Goal: Task Accomplishment & Management: Use online tool/utility

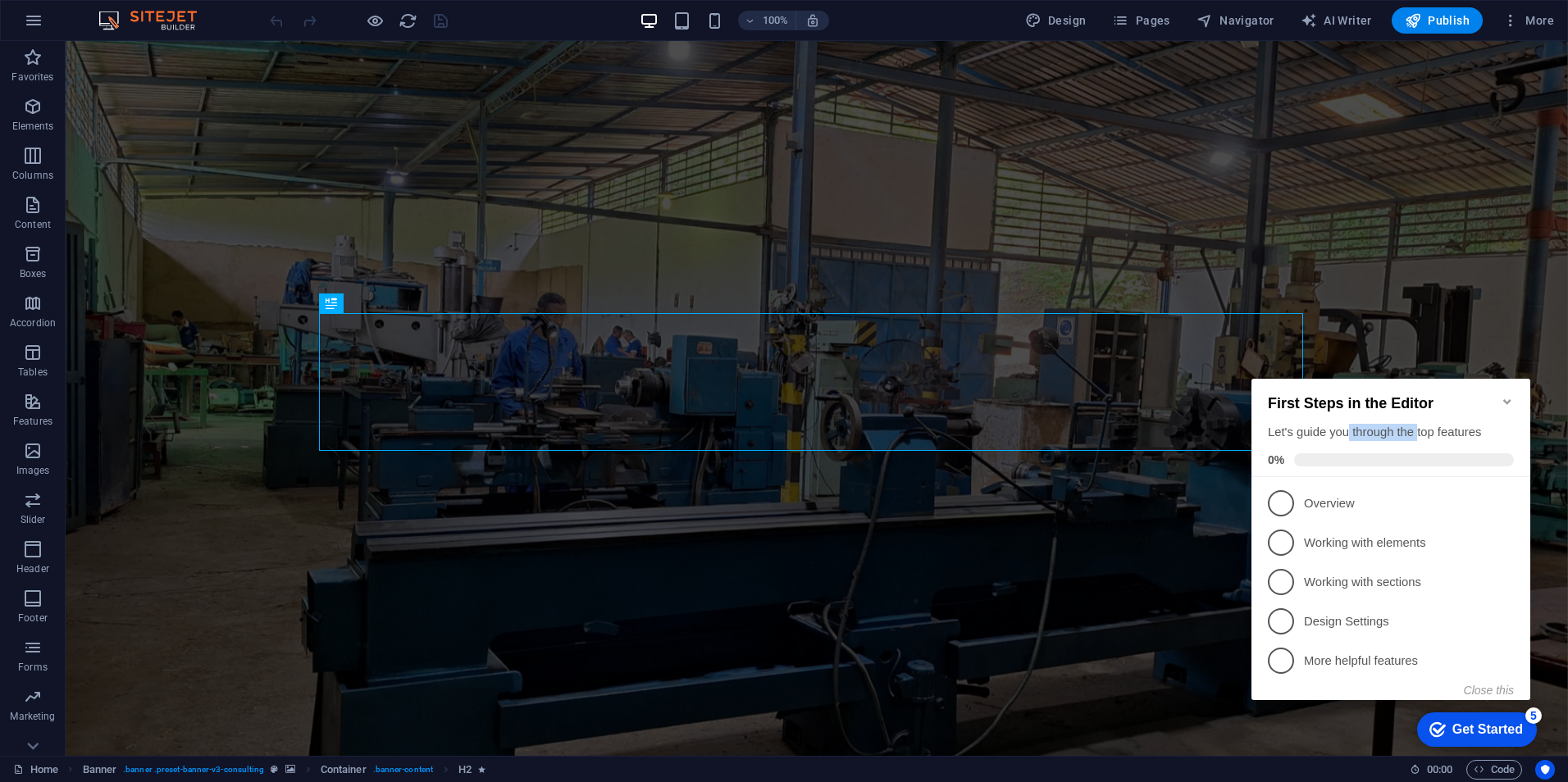
drag, startPoint x: 1353, startPoint y: 433, endPoint x: 1426, endPoint y: 433, distance: 73.0
click at [1426, 433] on div "Let's guide you through the top features" at bounding box center [1391, 432] width 246 height 17
drag, startPoint x: 1426, startPoint y: 433, endPoint x: 1355, endPoint y: 446, distance: 72.2
click at [1355, 446] on div "First Steps in the Editor Let's guide you through the top features 0%" at bounding box center [1391, 431] width 246 height 71
click at [1408, 499] on p "Overview - incomplete" at bounding box center [1403, 504] width 197 height 17
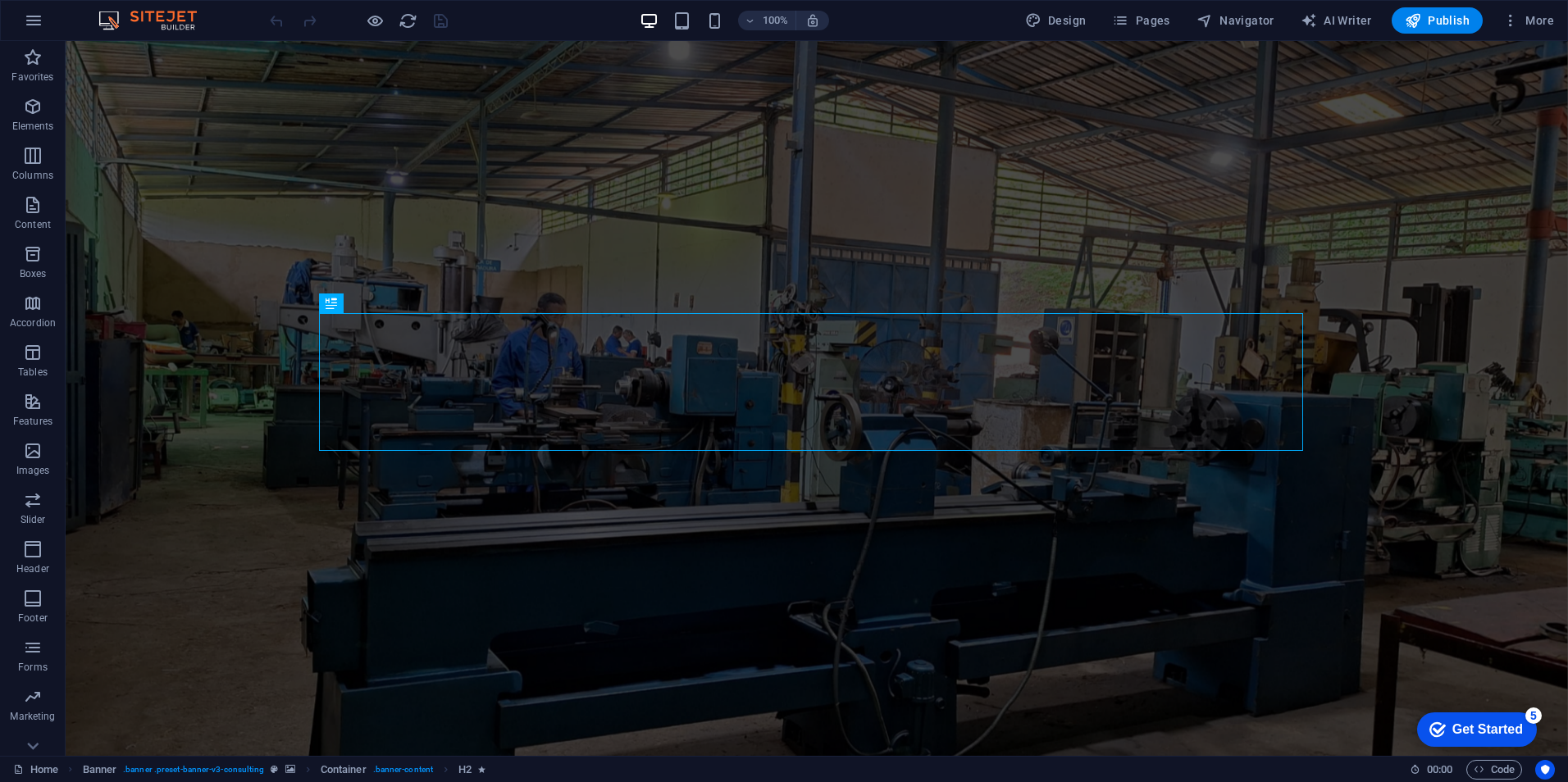
click at [1501, 730] on div "Get Started" at bounding box center [1487, 730] width 70 height 15
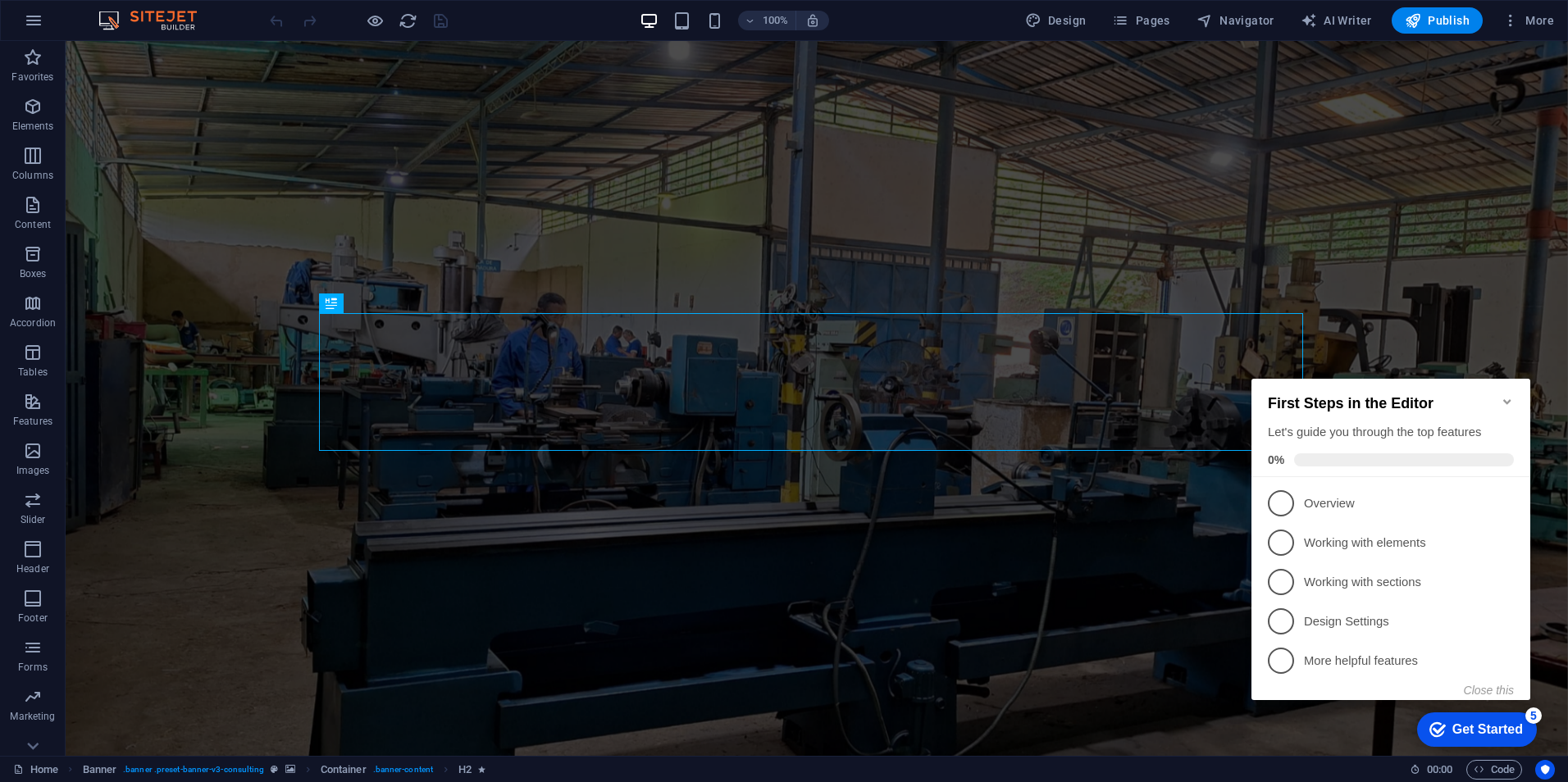
click at [1458, 723] on div "Get Started" at bounding box center [1487, 730] width 70 height 15
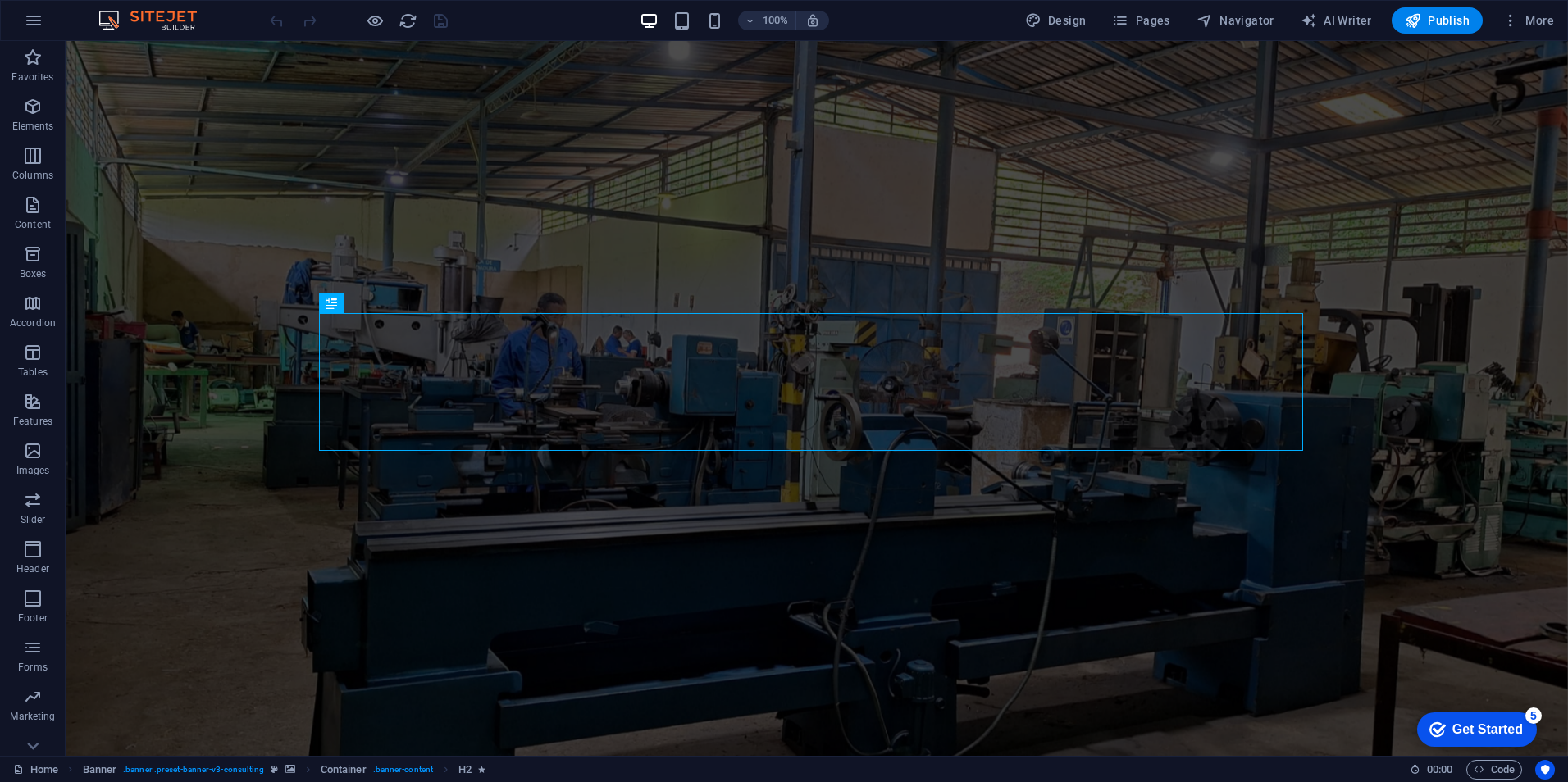
click at [1482, 725] on div "Get Started" at bounding box center [1487, 730] width 70 height 15
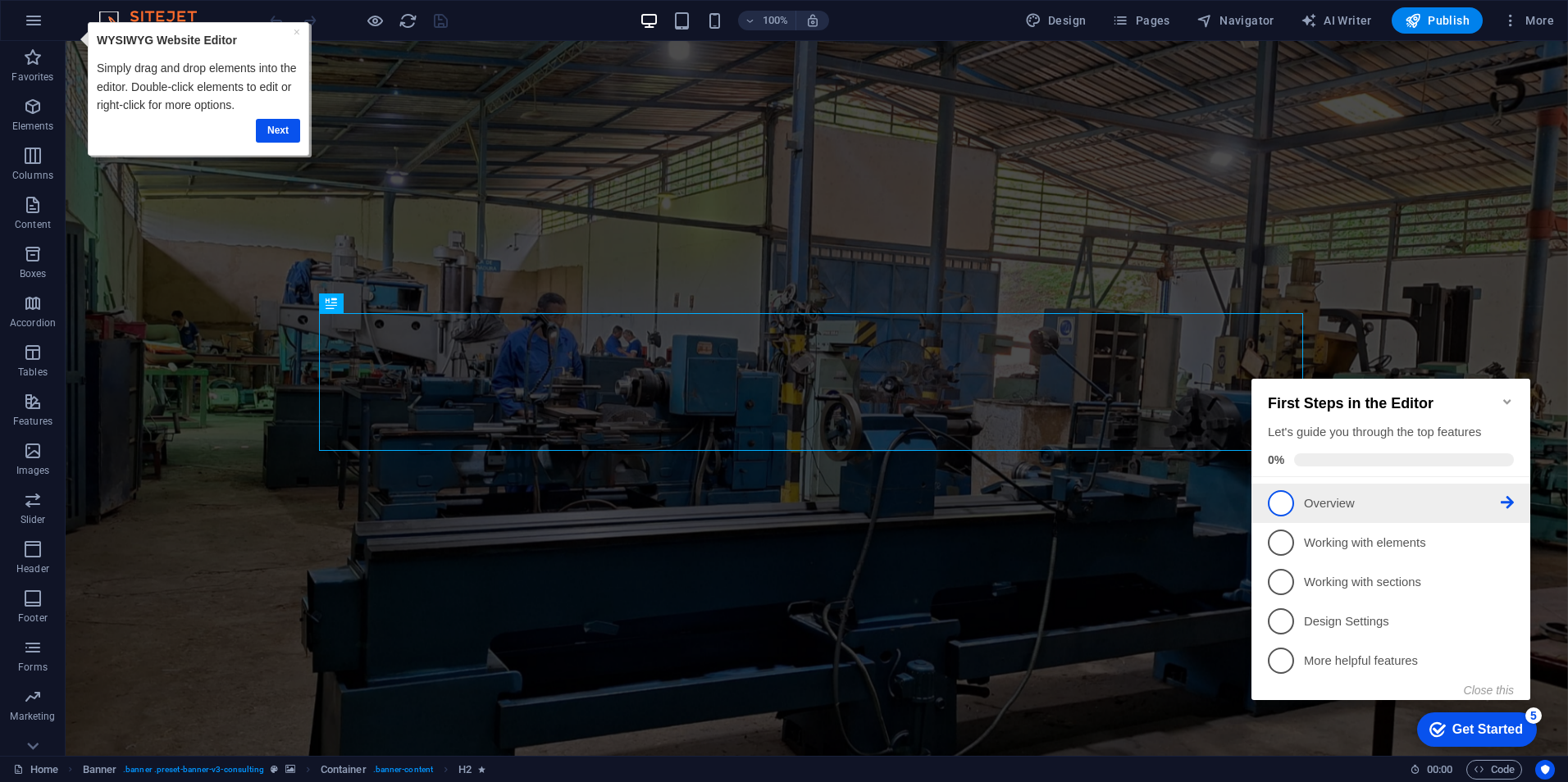
click at [1505, 502] on icon at bounding box center [1508, 503] width 13 height 13
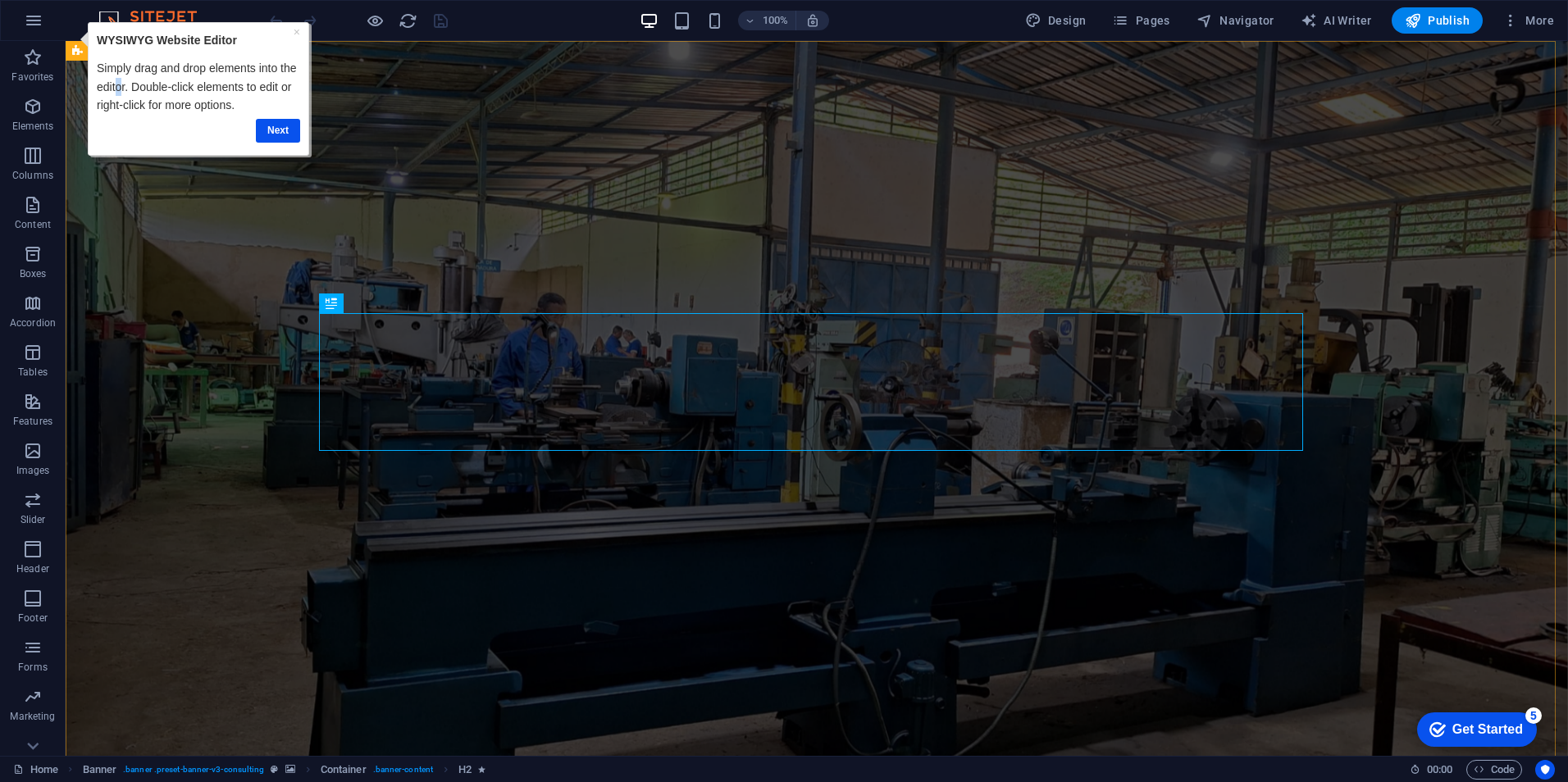
click at [119, 79] on p "Simply drag and drop elements into the editor. Double-click elements to edit or…" at bounding box center [197, 86] width 204 height 55
click at [274, 134] on link "Next" at bounding box center [277, 130] width 44 height 23
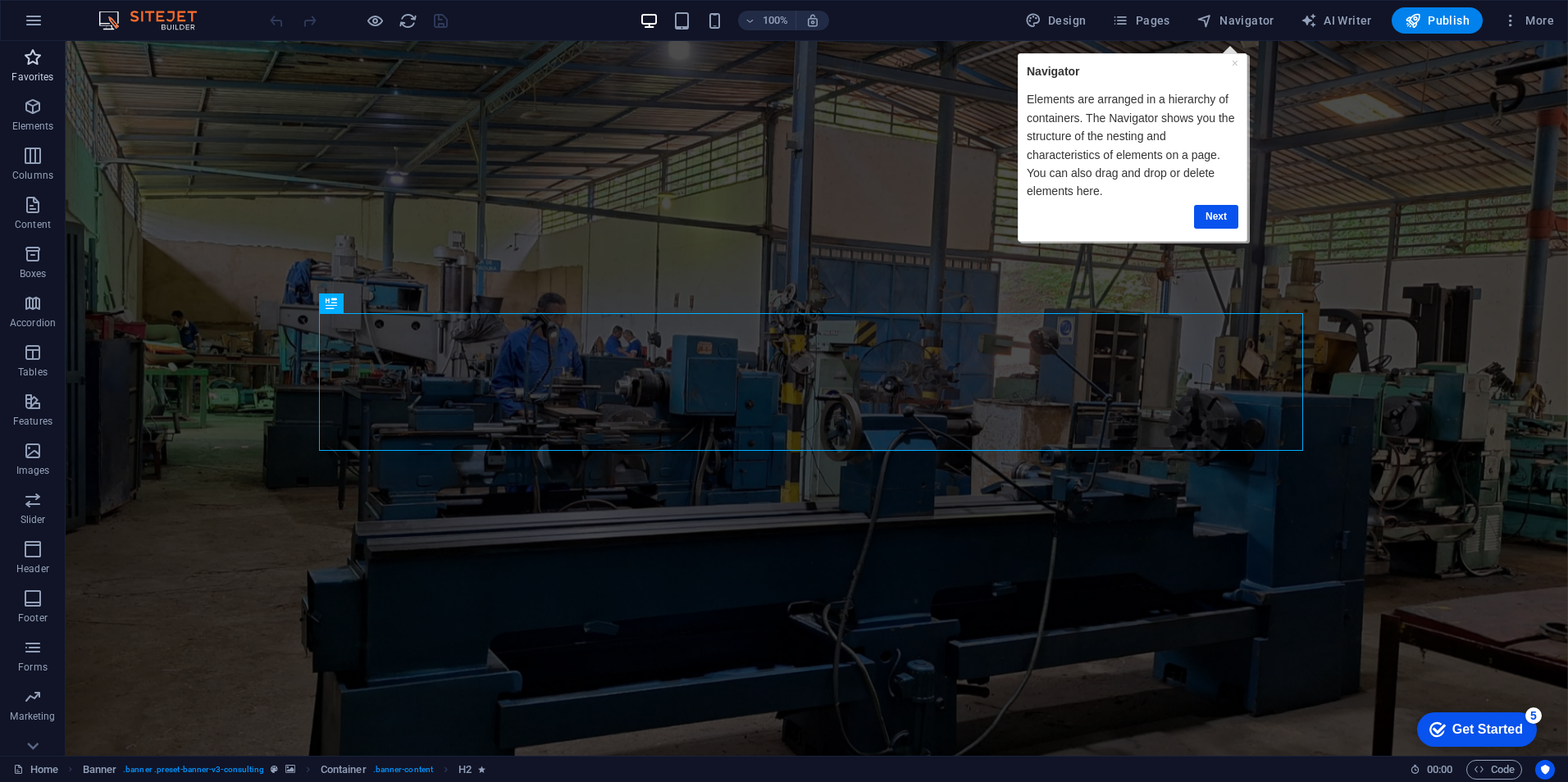
click at [28, 69] on span "Favorites" at bounding box center [33, 68] width 66 height 39
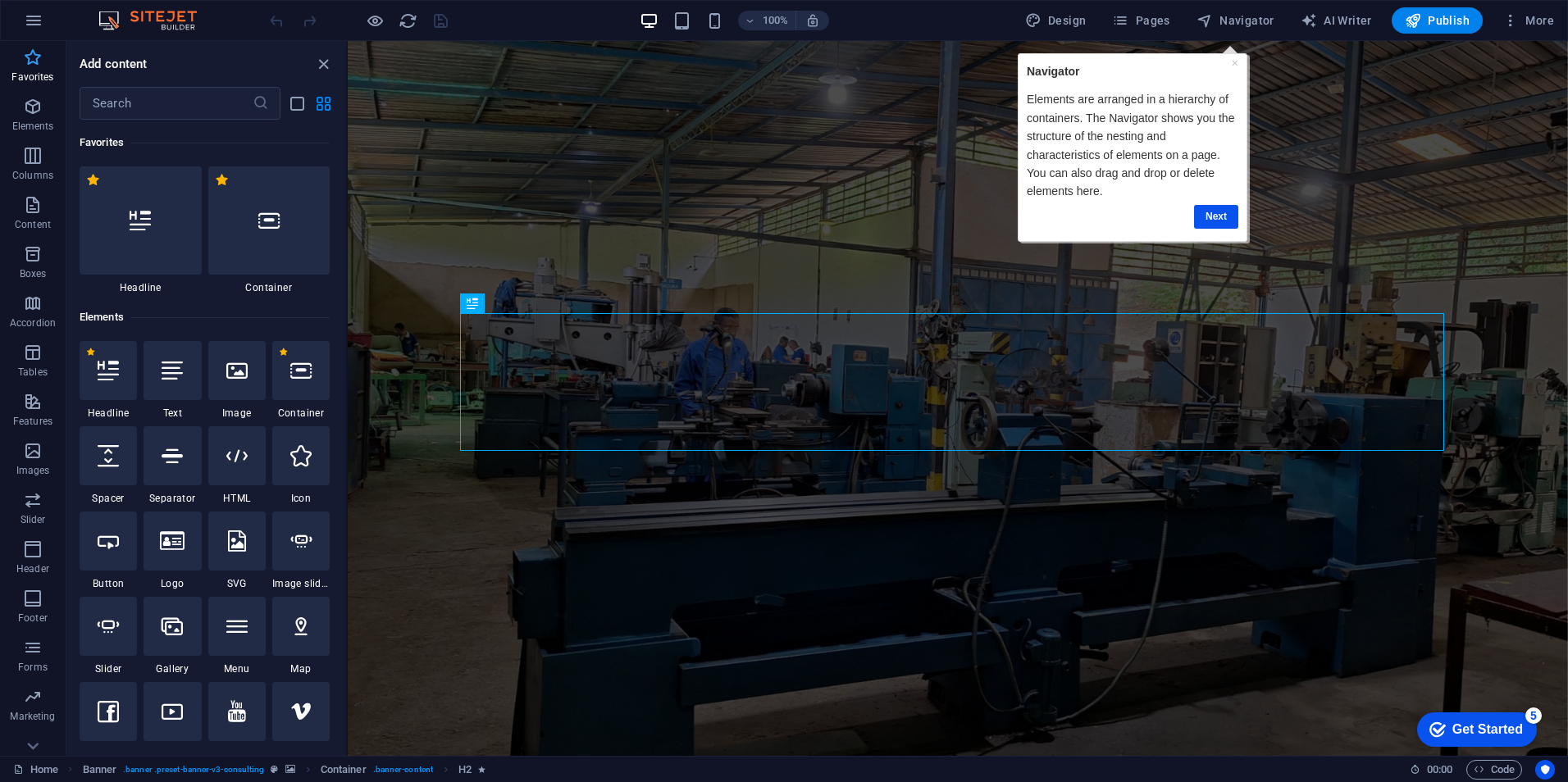
click at [40, 62] on icon "button" at bounding box center [32, 57] width 20 height 20
click at [1213, 135] on p "Elements are arranged in a hierarchy of containers. The Navigator shows you the…" at bounding box center [1133, 144] width 212 height 110
click at [317, 63] on icon "close panel" at bounding box center [324, 65] width 19 height 19
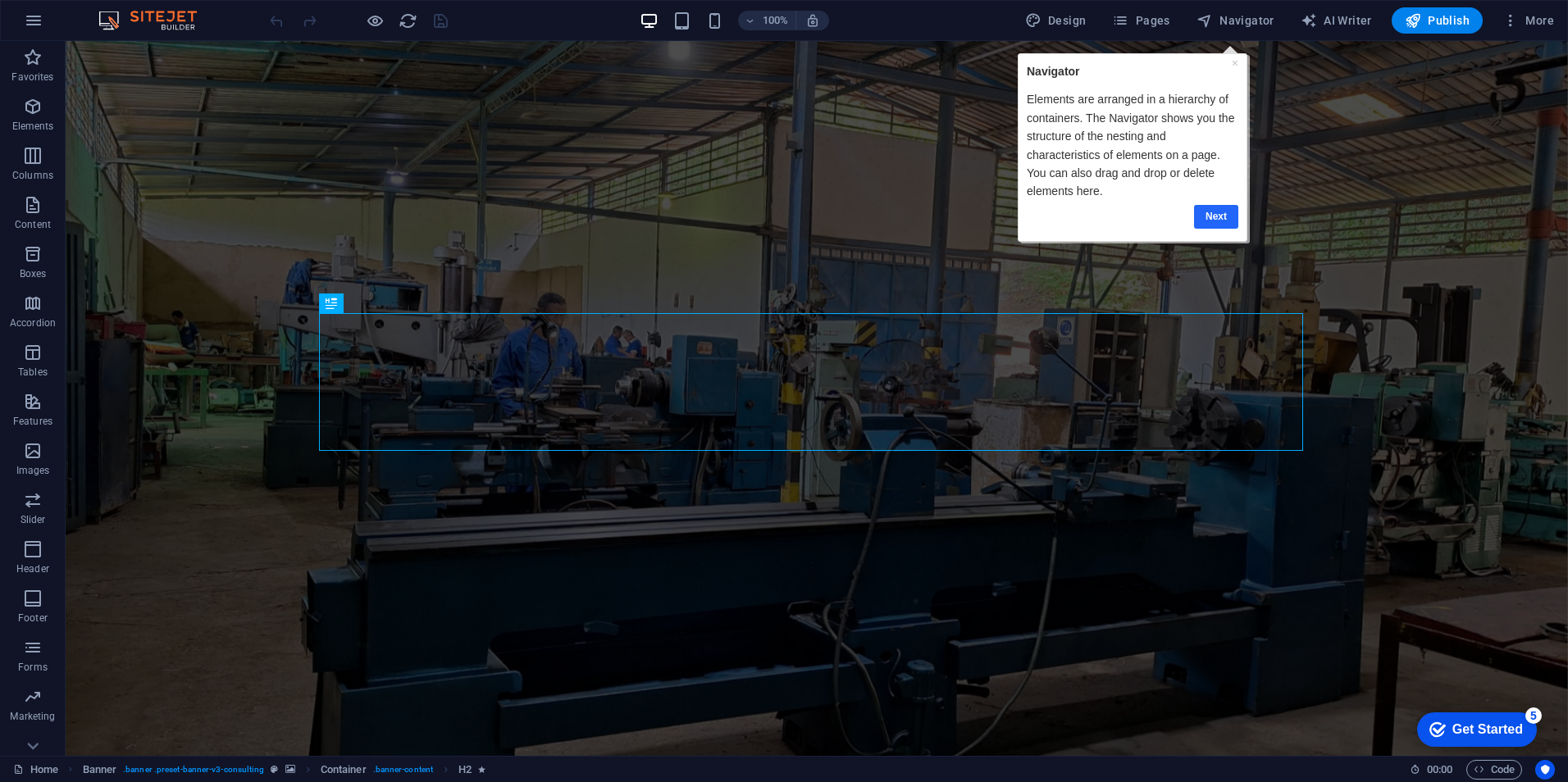
click at [1213, 206] on link "Next" at bounding box center [1215, 217] width 44 height 23
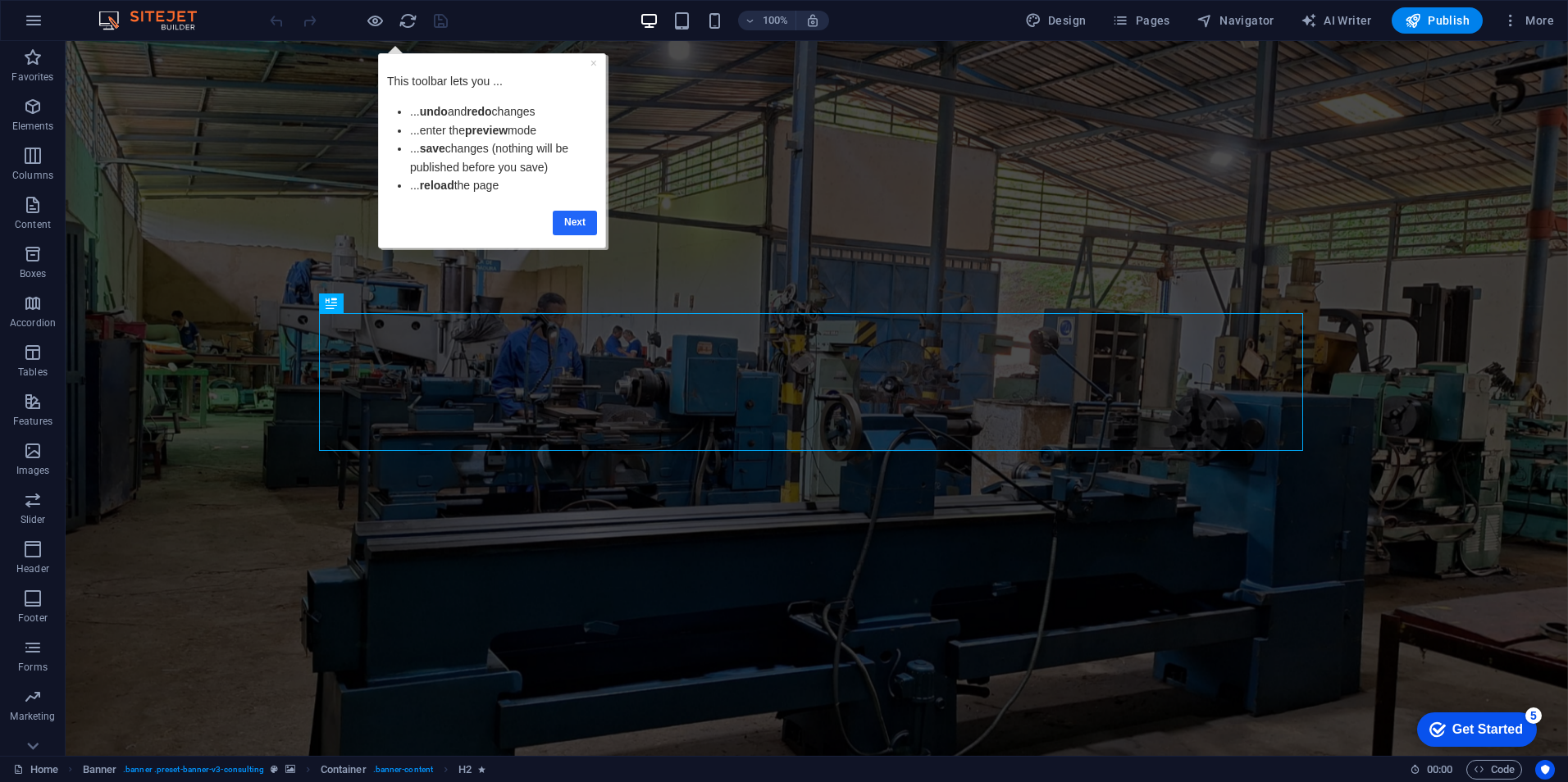
click at [571, 215] on link "Next" at bounding box center [575, 222] width 44 height 23
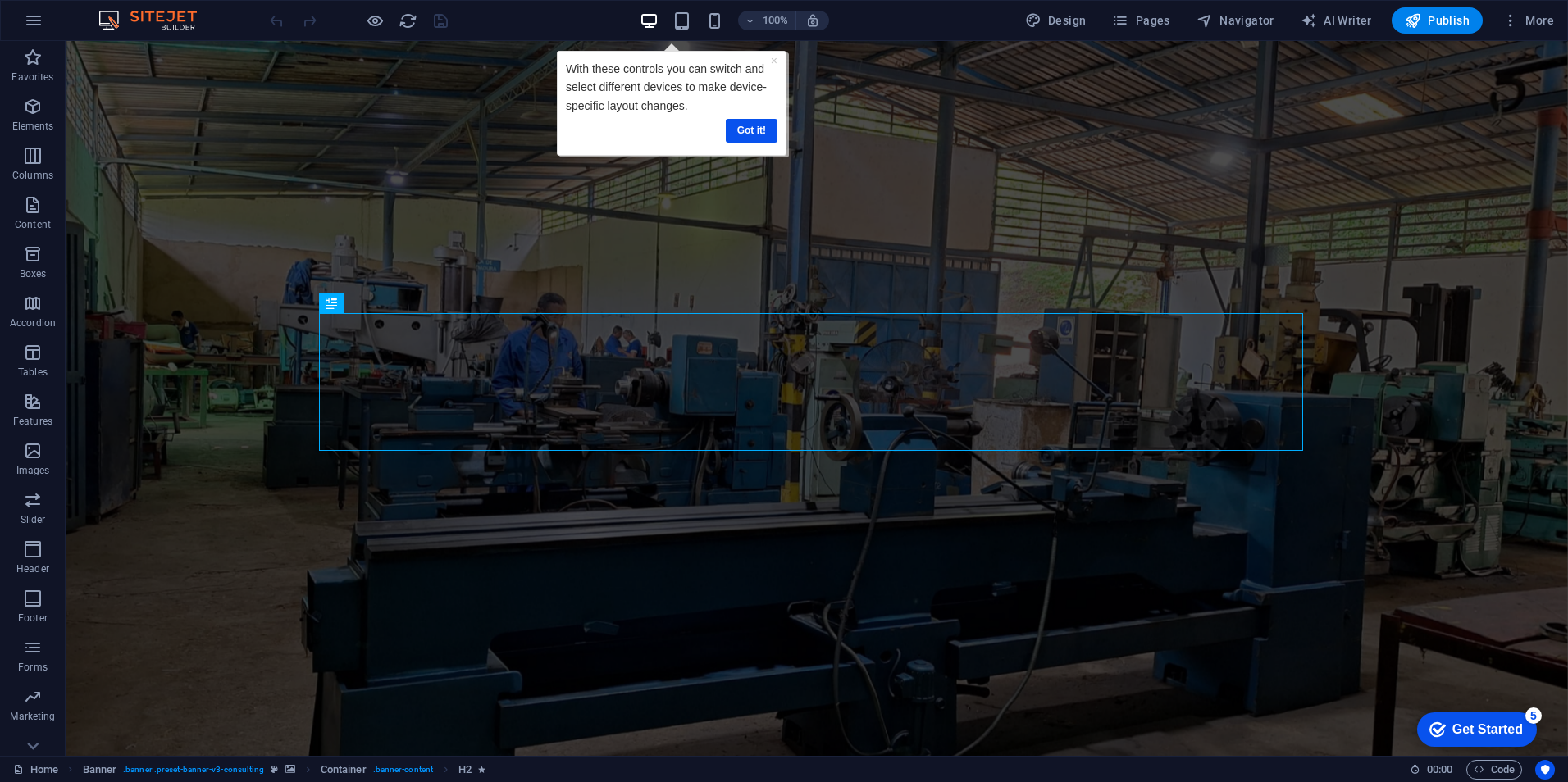
click at [164, 23] on img at bounding box center [156, 20] width 123 height 20
click at [765, 130] on link "Got it!" at bounding box center [750, 130] width 52 height 23
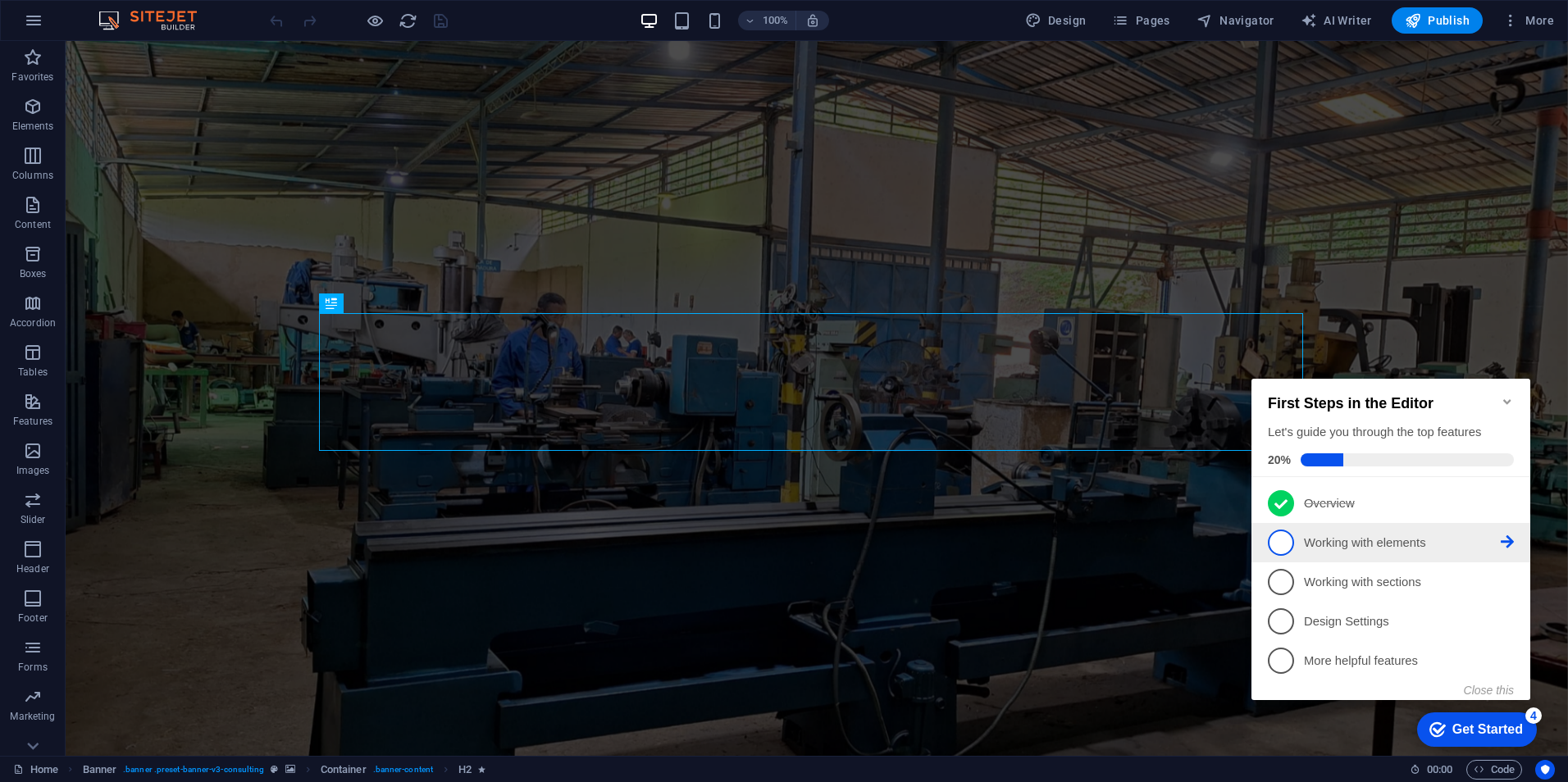
click at [1456, 549] on link "2 Working with elements - incomplete" at bounding box center [1391, 543] width 246 height 26
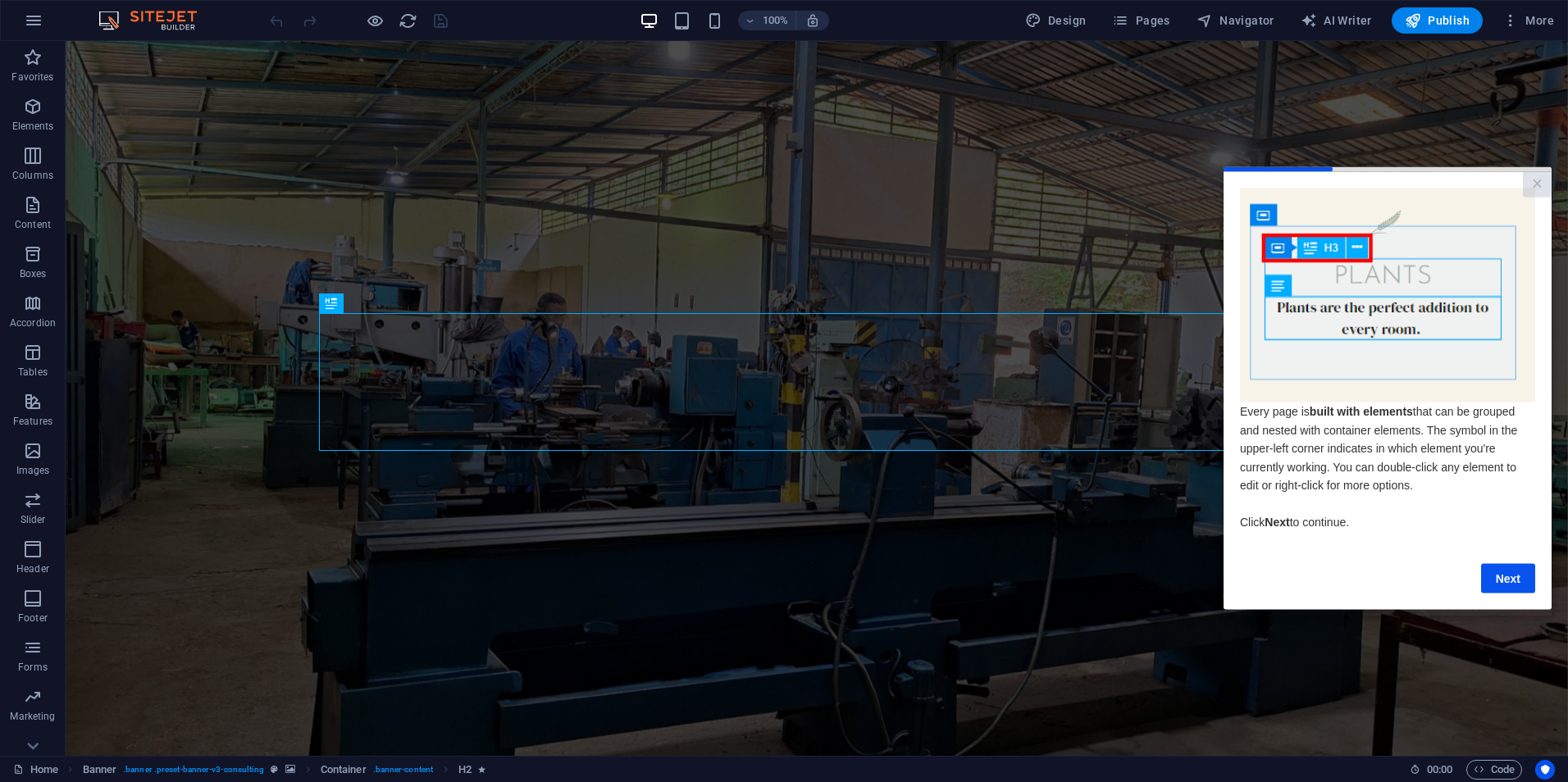
click at [1514, 567] on div "Next" at bounding box center [1387, 567] width 295 height 50
click at [1514, 578] on link "Next" at bounding box center [1509, 578] width 54 height 29
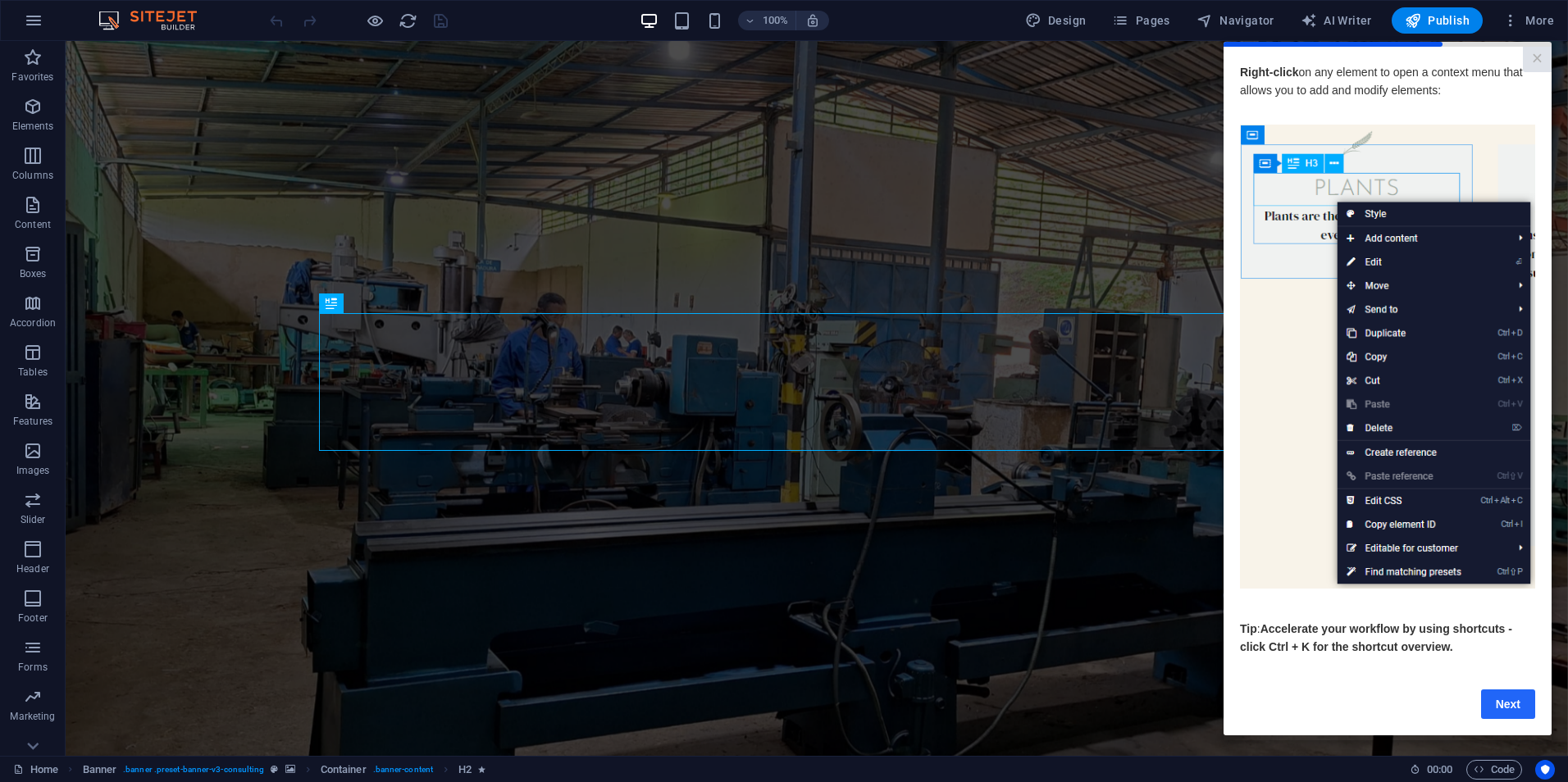
click at [1501, 712] on link "Next" at bounding box center [1509, 704] width 54 height 29
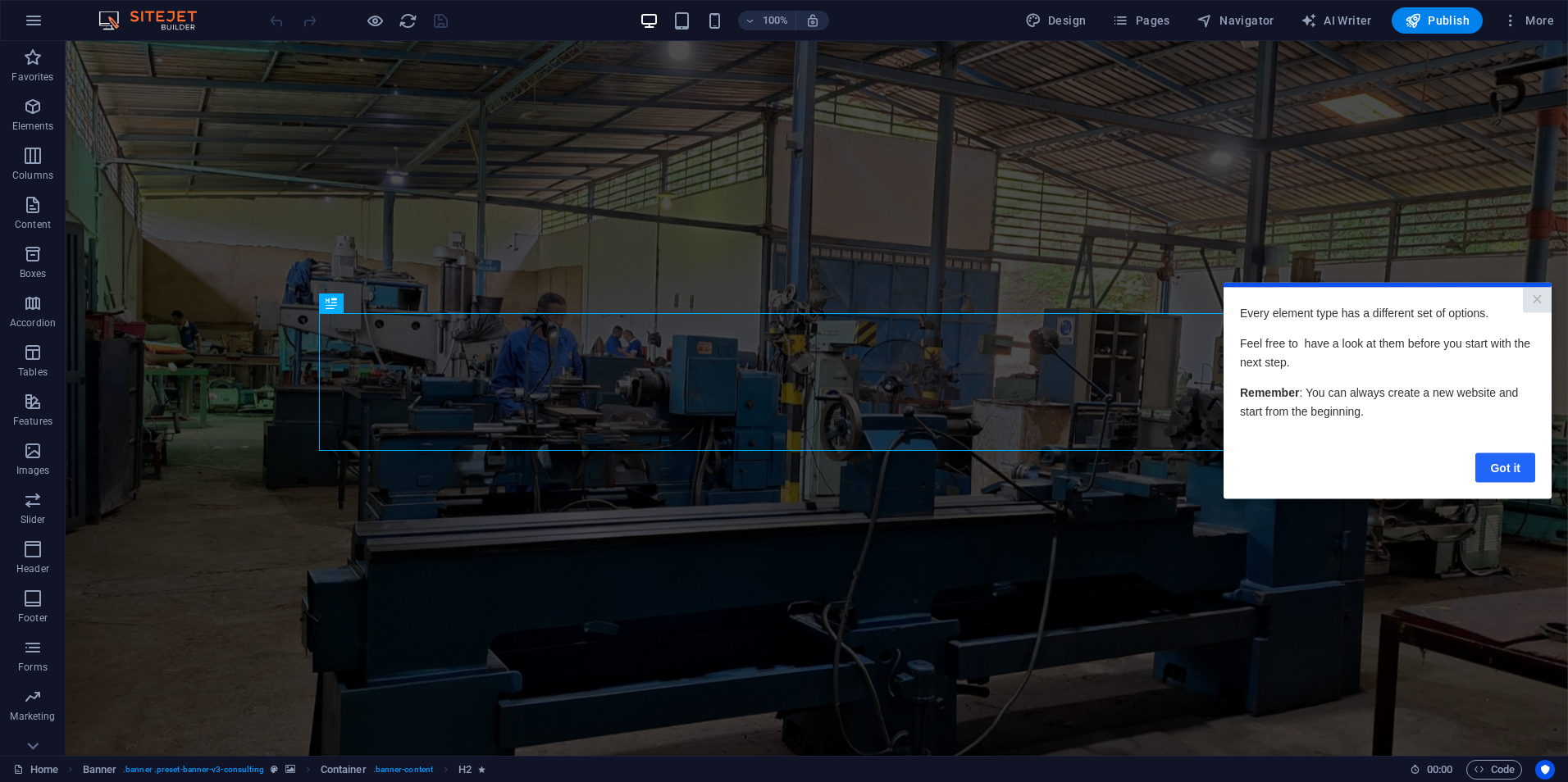
click at [1512, 473] on link "Got it" at bounding box center [1505, 467] width 60 height 29
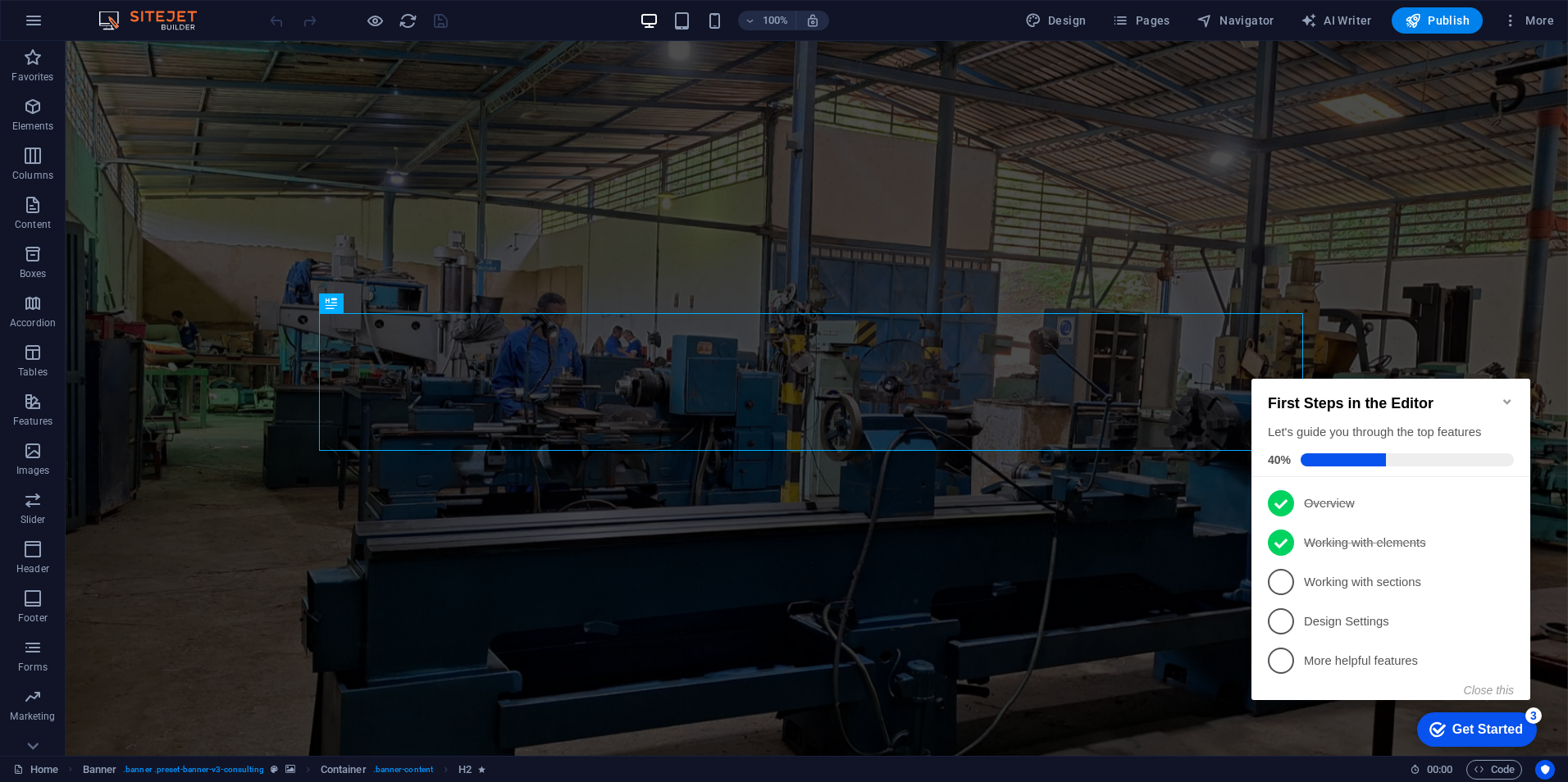
click at [1512, 398] on icon "Minimize checklist" at bounding box center [1508, 402] width 13 height 13
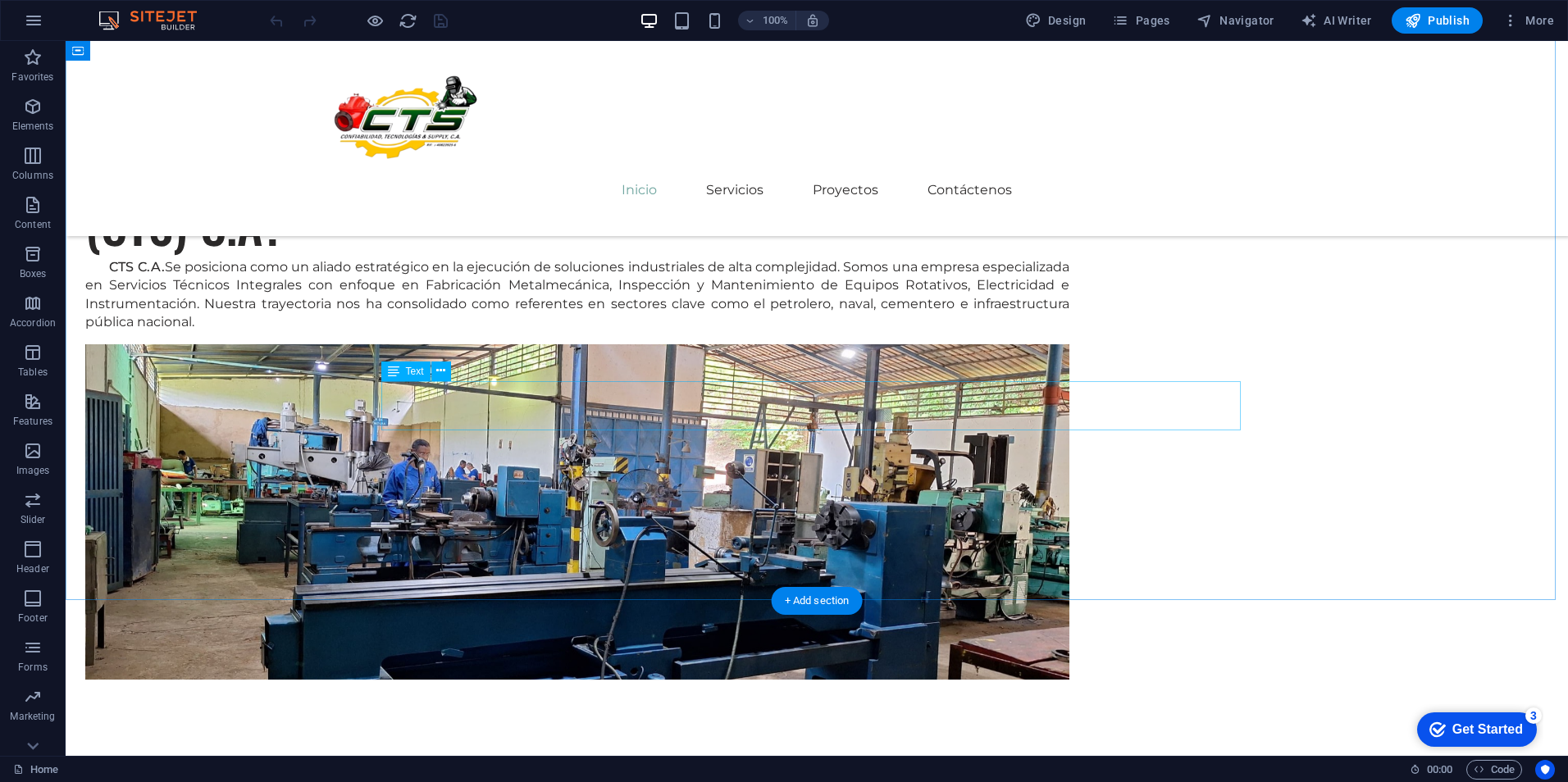
scroll to position [1640, 0]
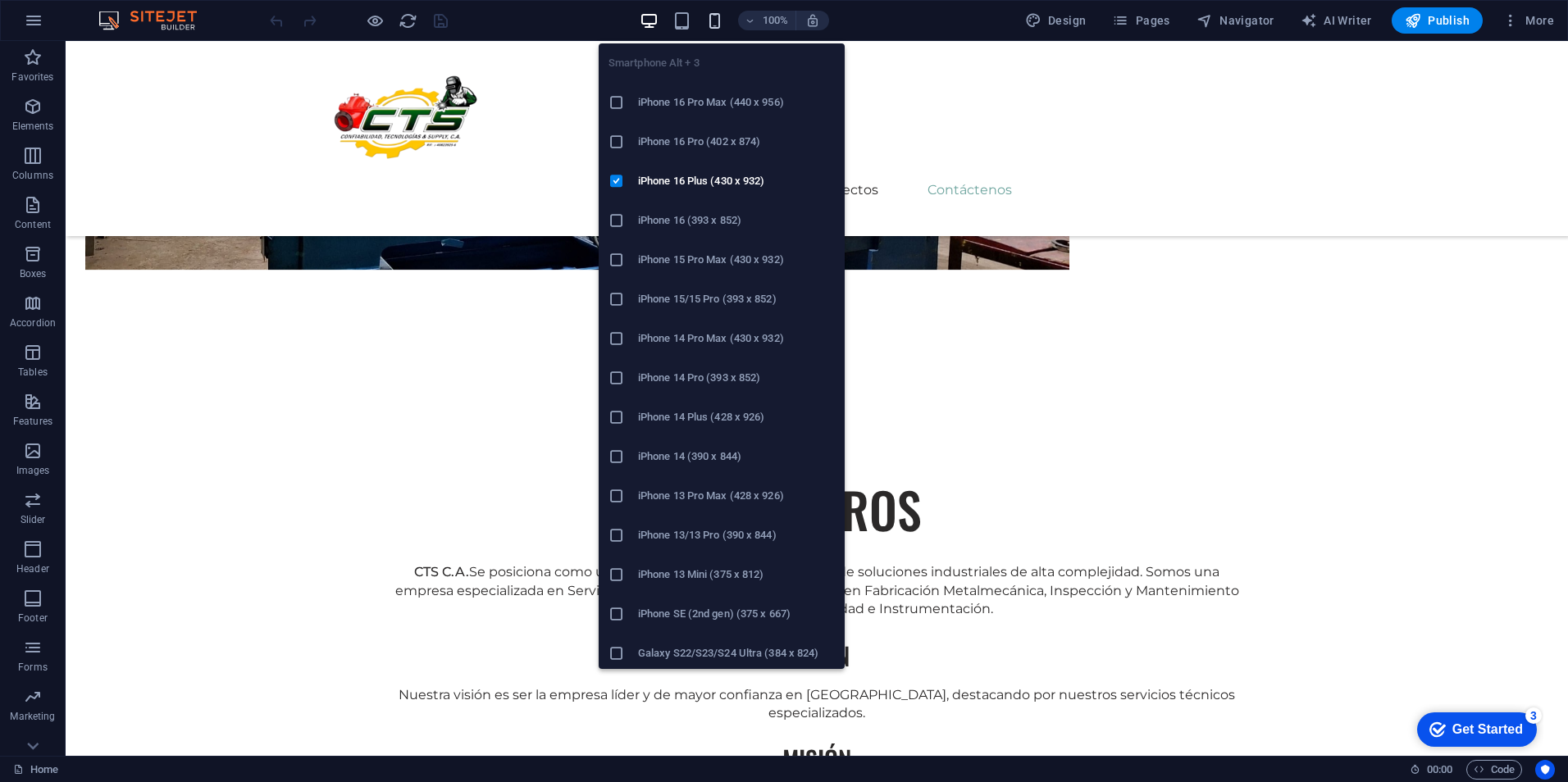
click at [724, 15] on icon "button" at bounding box center [715, 21] width 19 height 19
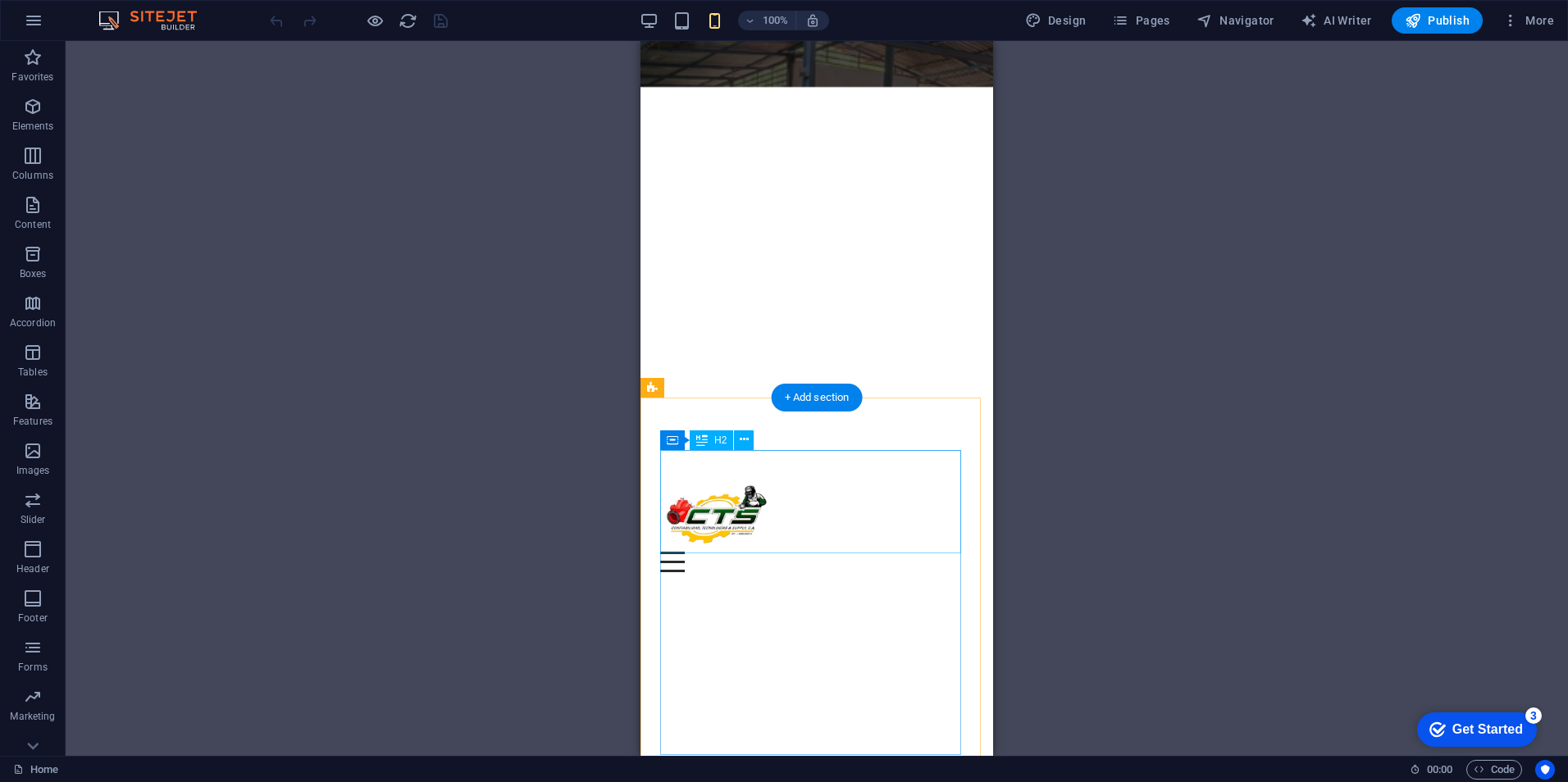
scroll to position [0, 0]
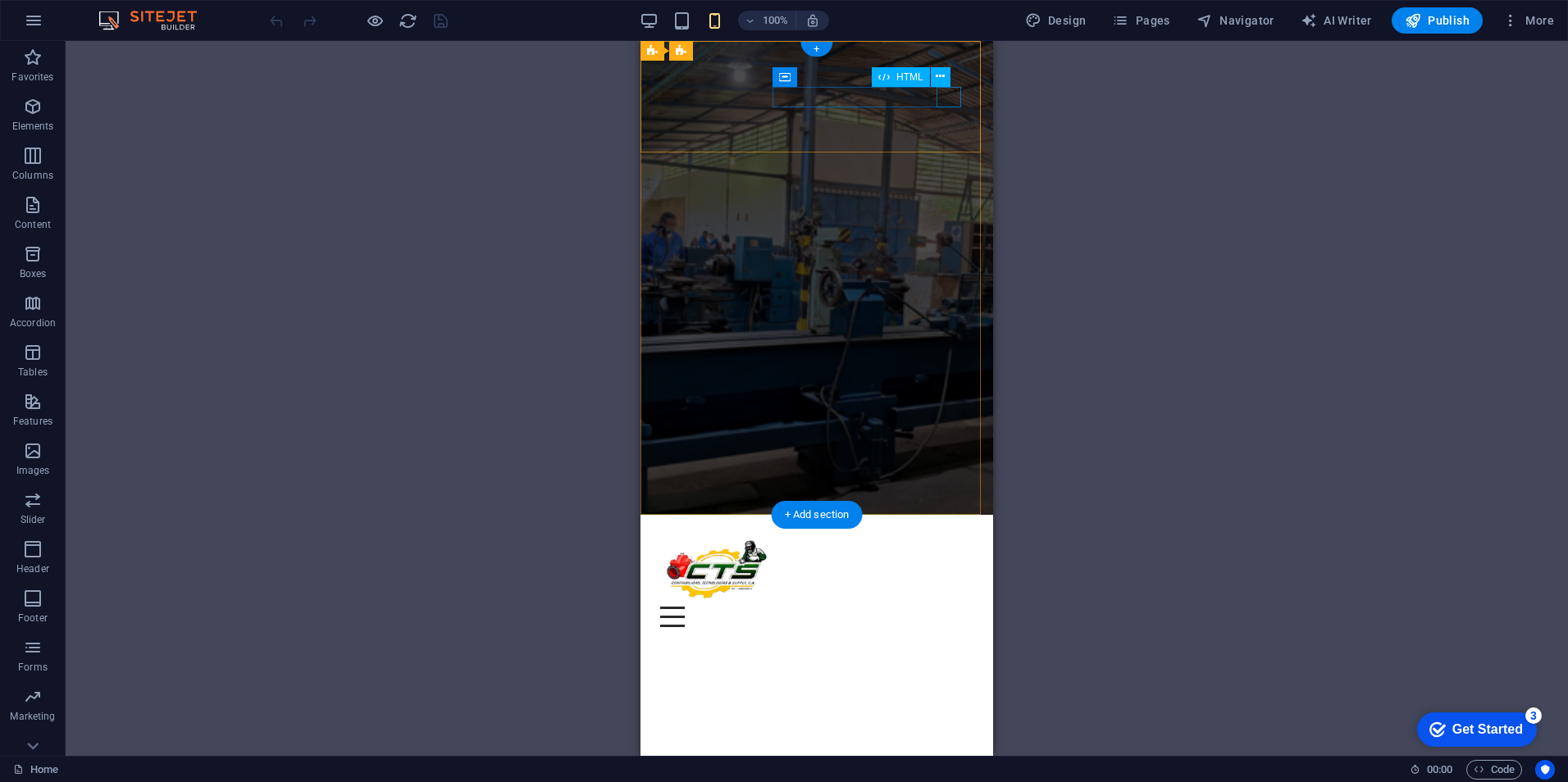
click at [953, 607] on div at bounding box center [817, 617] width 313 height 21
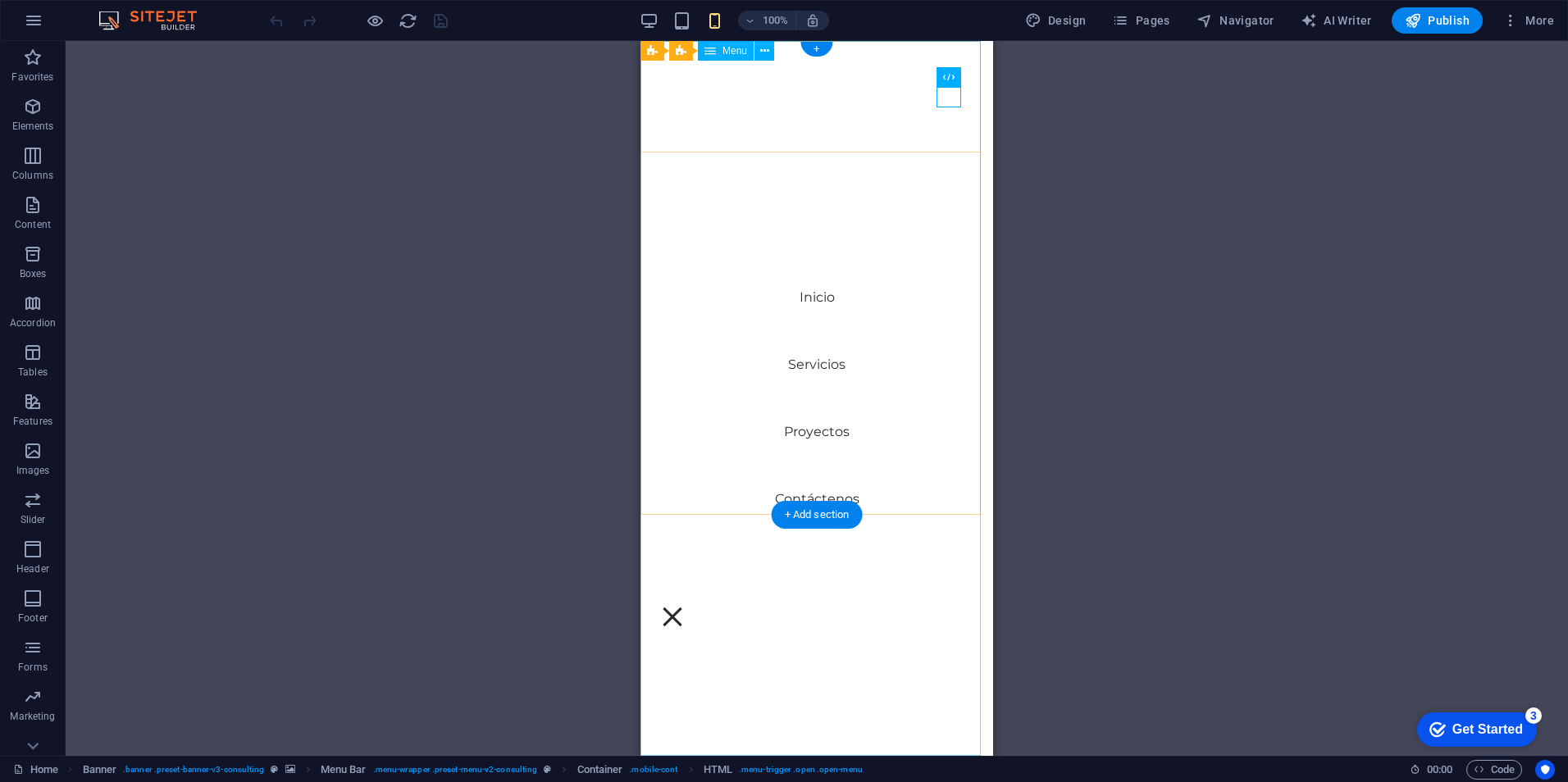
click at [803, 308] on nav "Inicio Servicios Proyectos Contáctenos" at bounding box center [817, 399] width 353 height 715
click at [685, 607] on div at bounding box center [672, 617] width 24 height 21
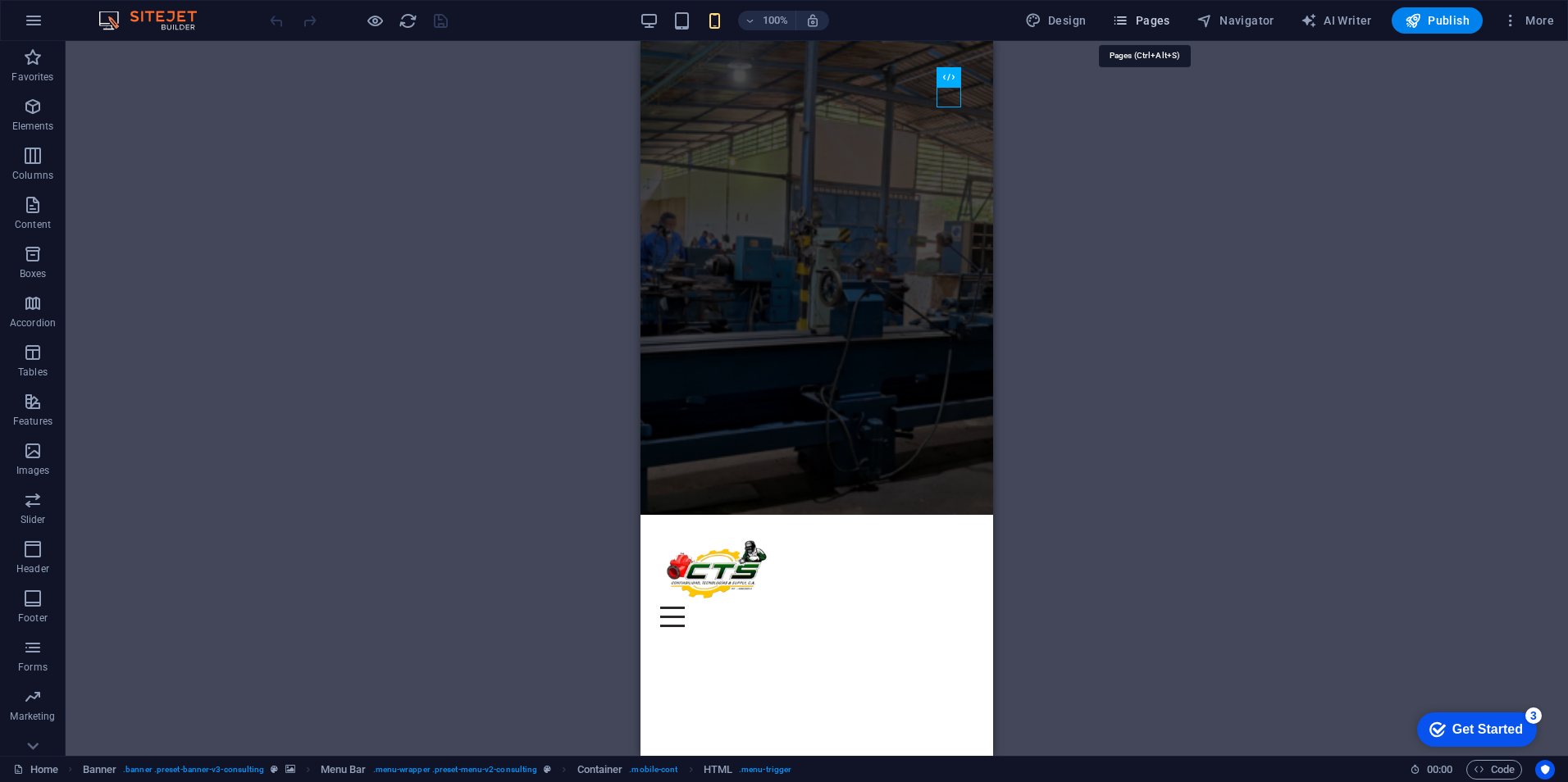
click at [1124, 23] on icon "button" at bounding box center [1120, 20] width 16 height 16
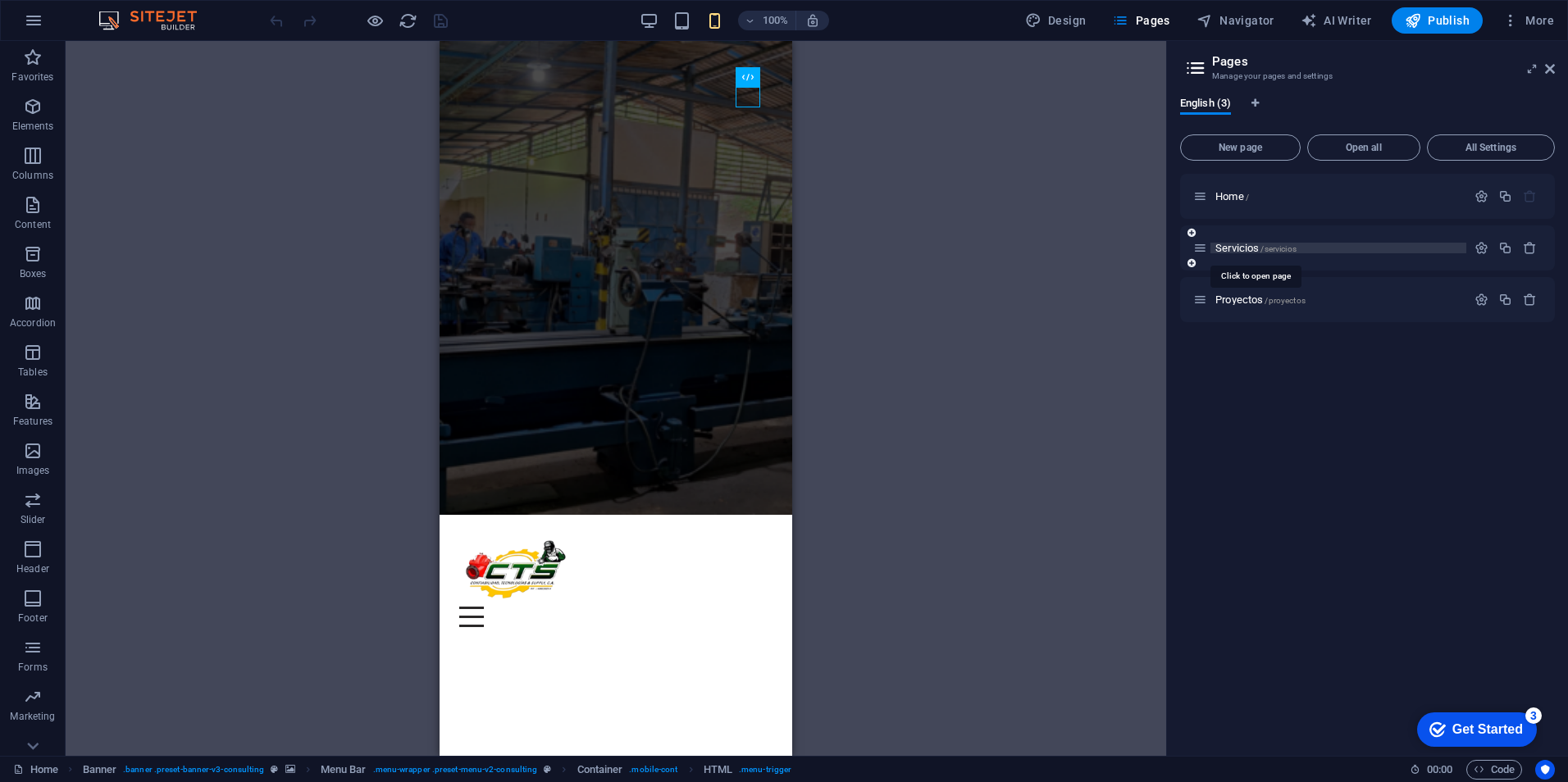
click at [1291, 248] on span "/servicios" at bounding box center [1278, 249] width 36 height 9
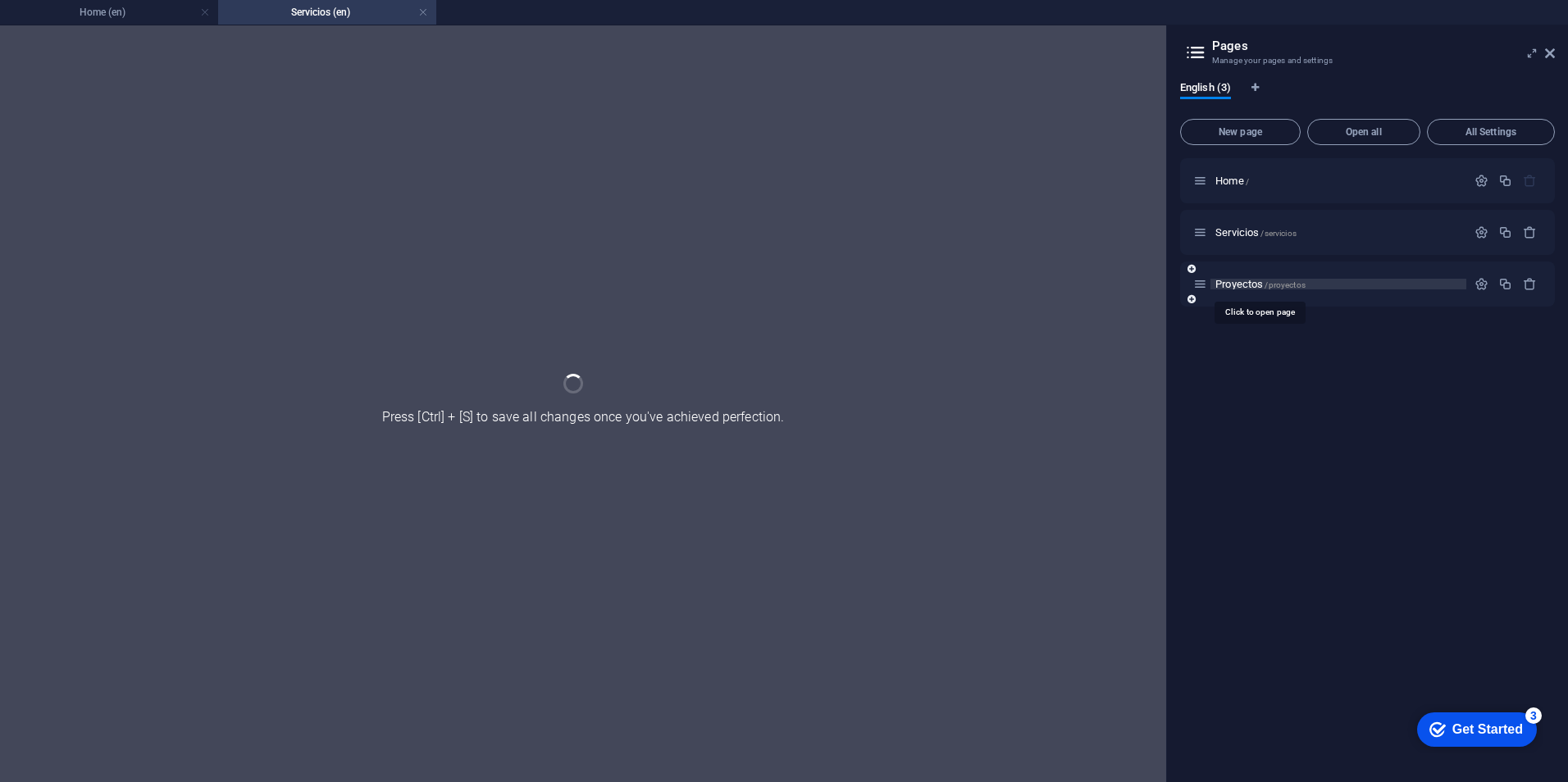
click at [1300, 280] on span "/proyectos" at bounding box center [1285, 285] width 40 height 9
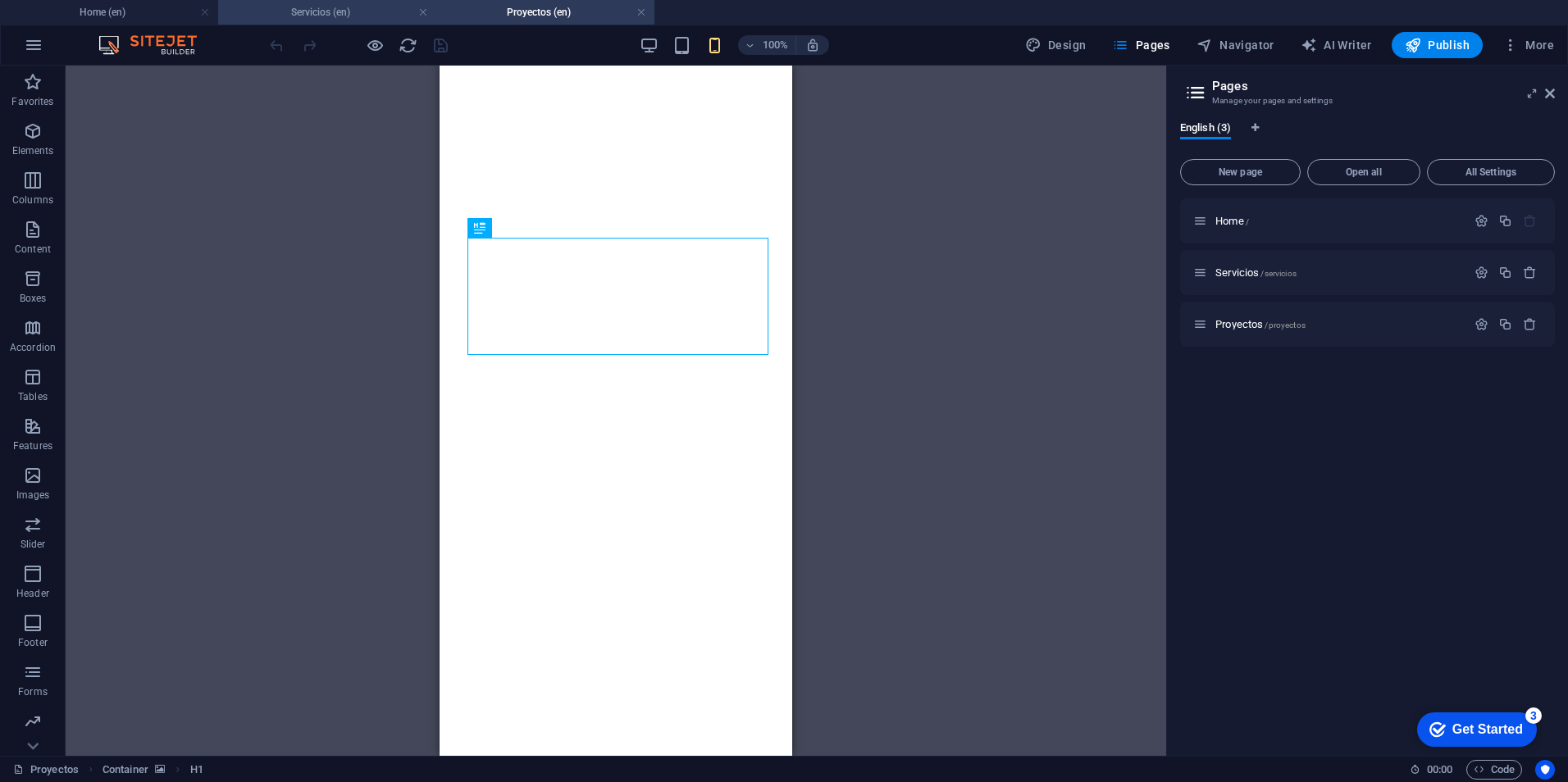
click at [273, 9] on h4 "Servicios (en)" at bounding box center [327, 11] width 219 height 18
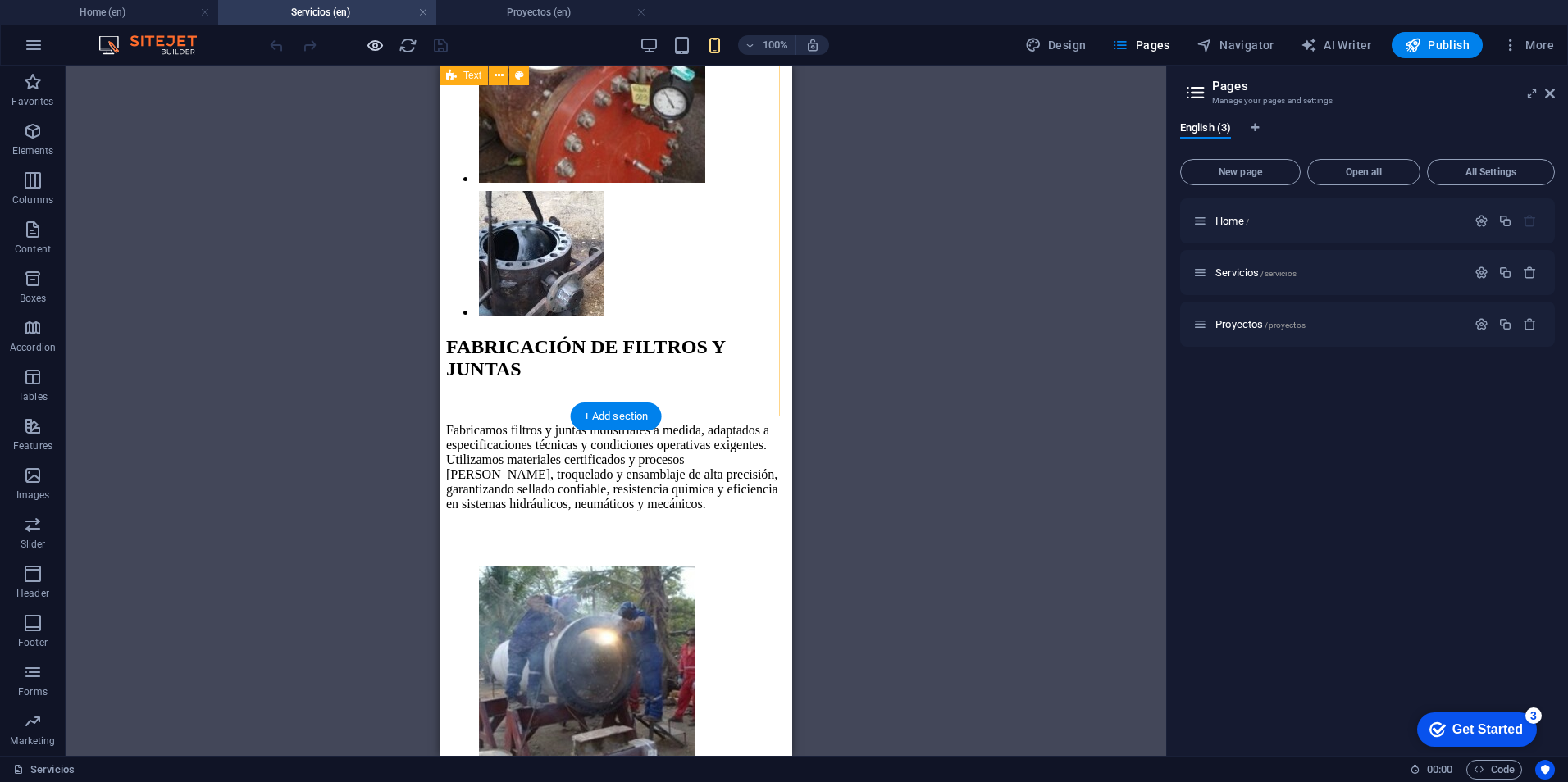
scroll to position [7235, 0]
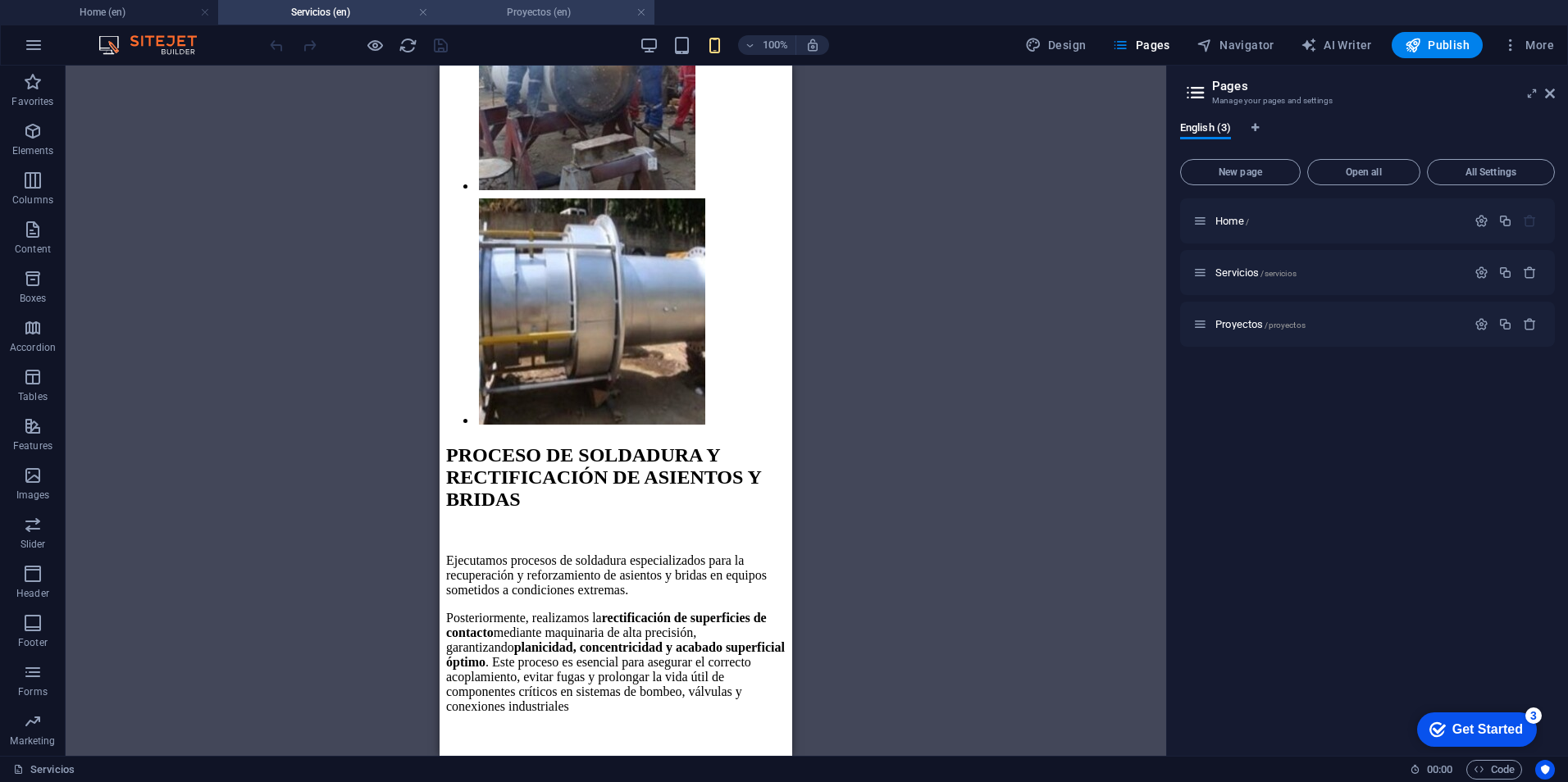
click at [540, 17] on h4 "Proyectos (en)" at bounding box center [545, 11] width 219 height 18
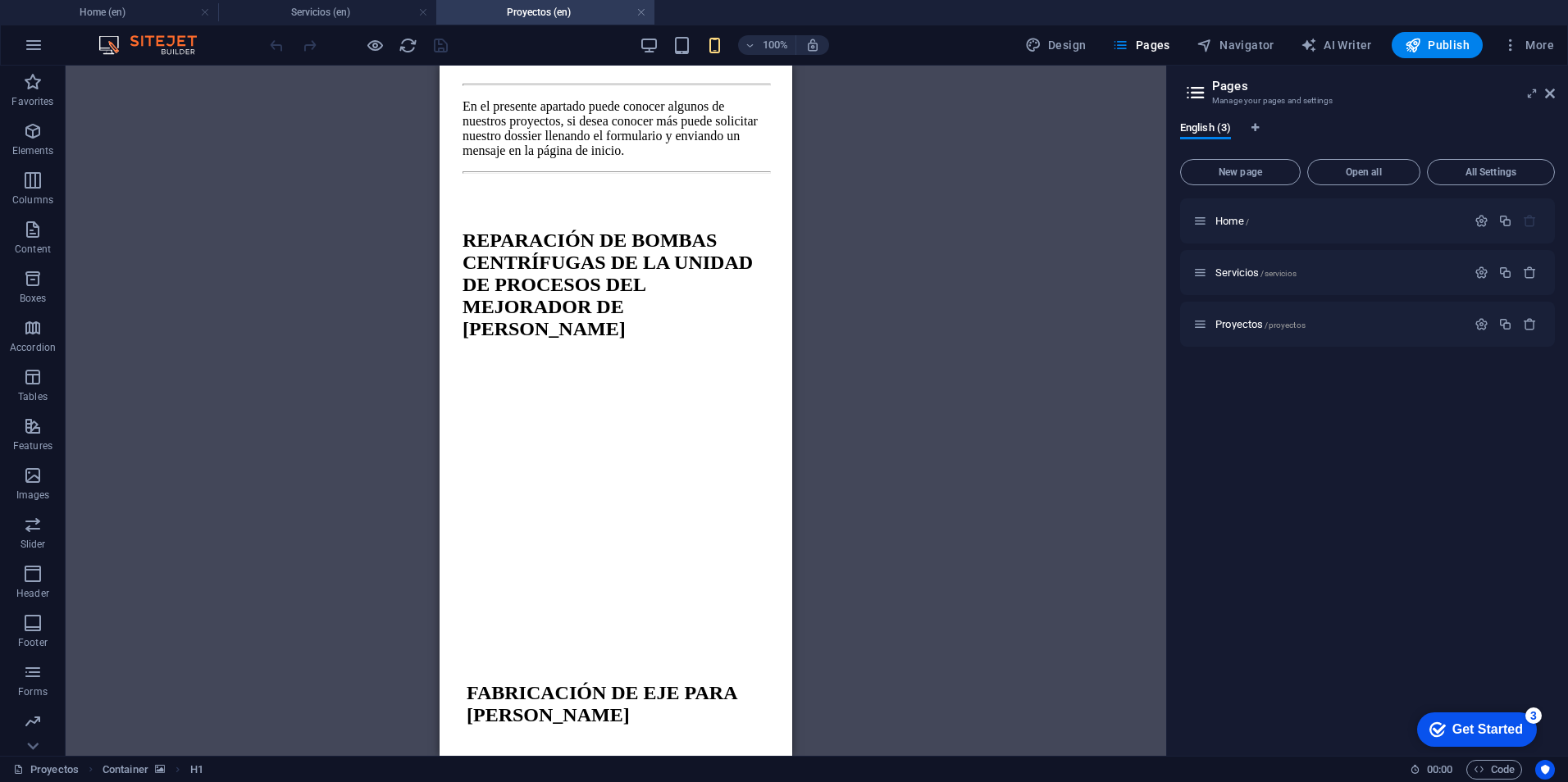
scroll to position [574, 0]
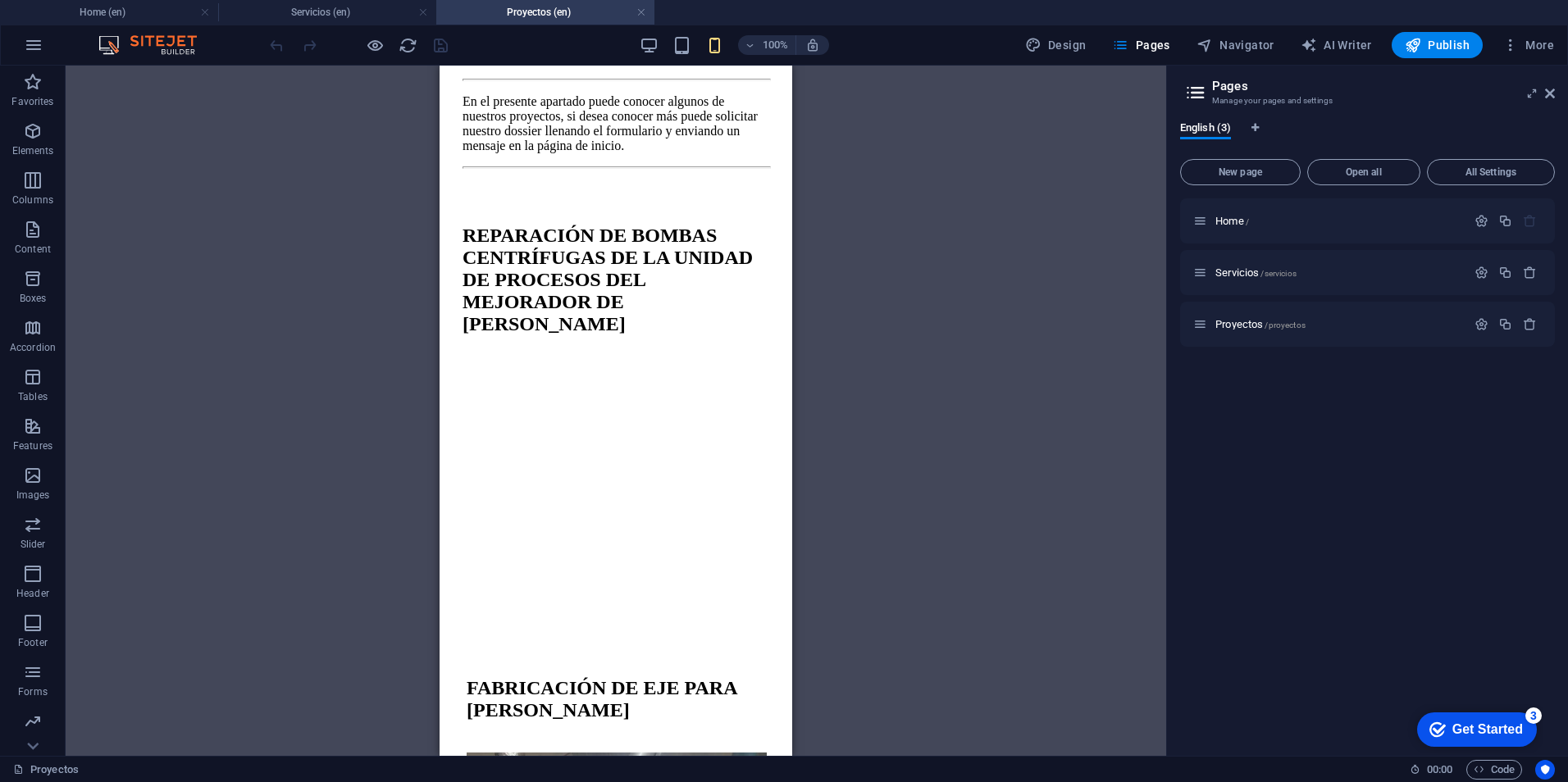
drag, startPoint x: 611, startPoint y: 299, endPoint x: 695, endPoint y: 332, distance: 90.2
click at [696, 385] on figure at bounding box center [615, 385] width 305 height 0
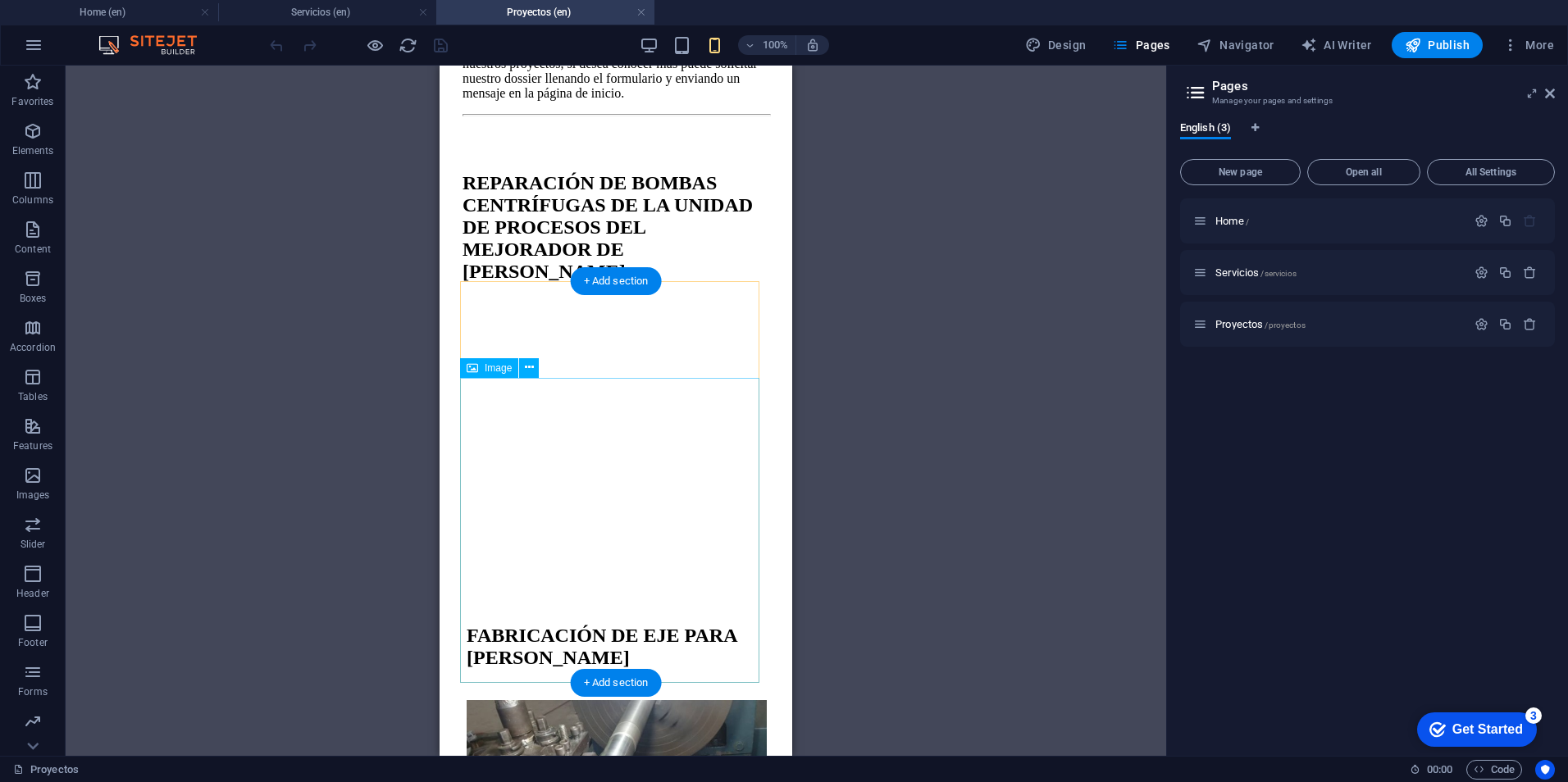
scroll to position [1066, 0]
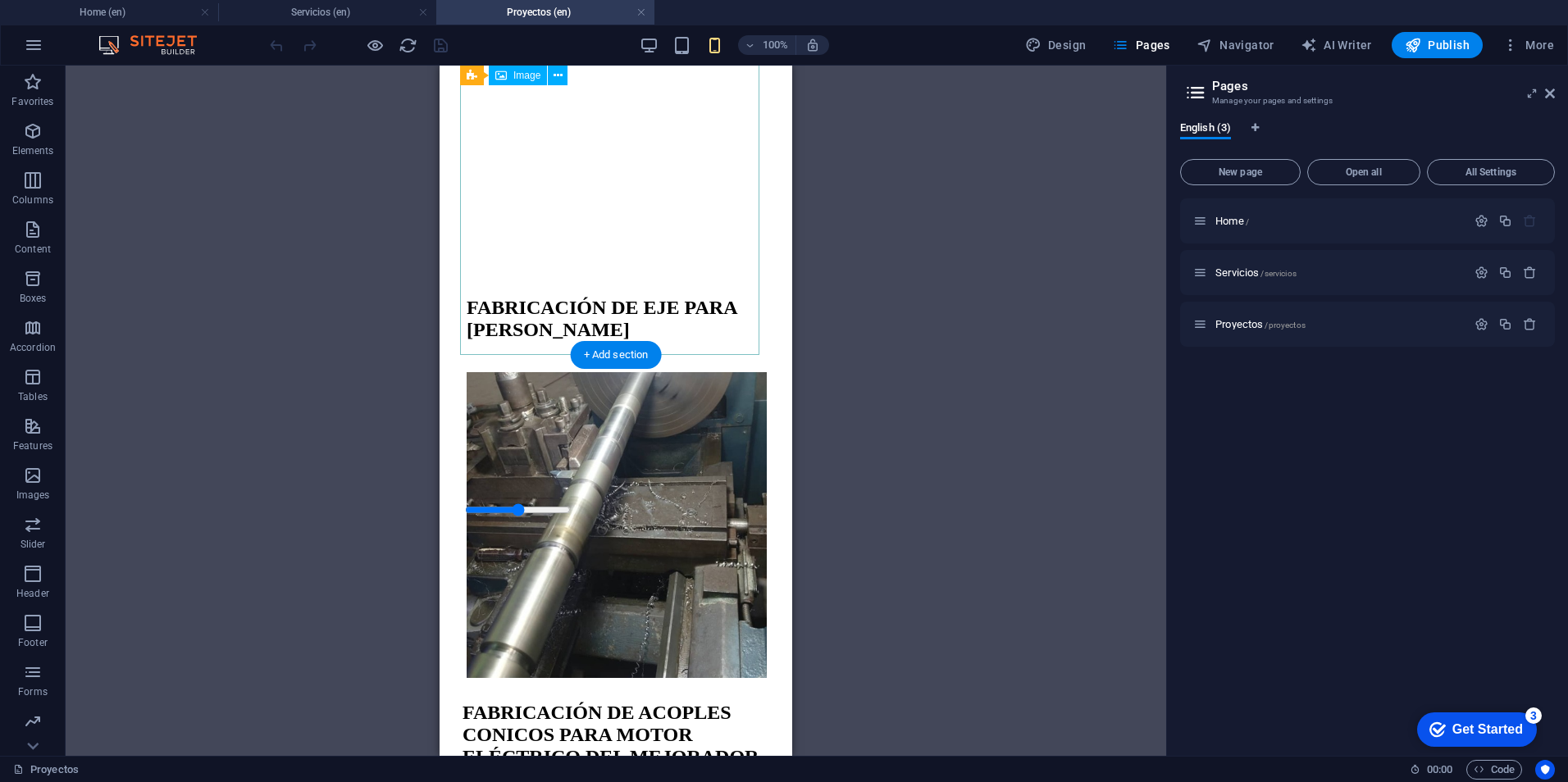
click at [671, 372] on figure at bounding box center [616, 527] width 298 height 309
click at [669, 372] on figure at bounding box center [616, 527] width 298 height 309
select select "px"
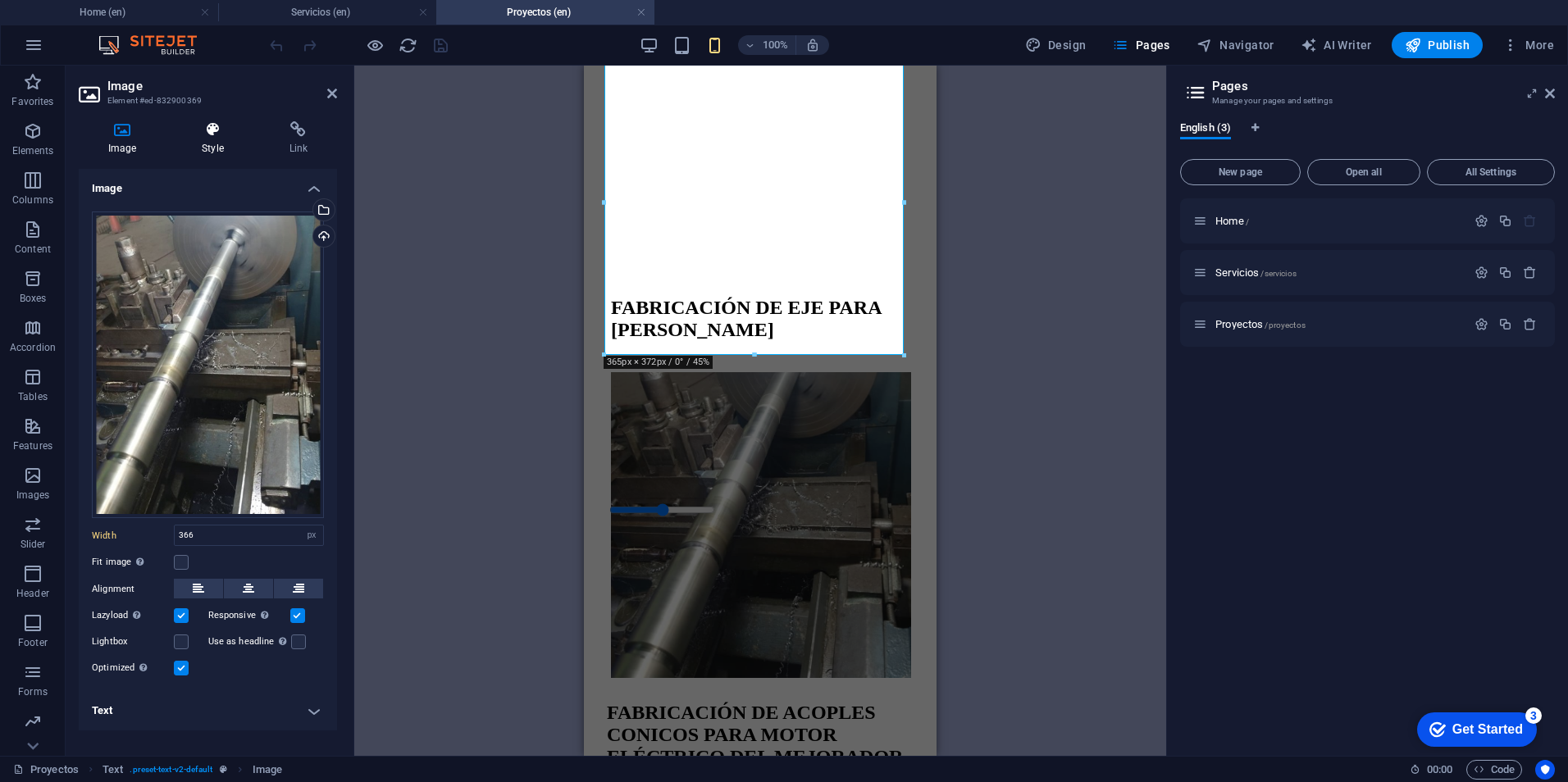
click at [206, 128] on icon at bounding box center [213, 128] width 81 height 16
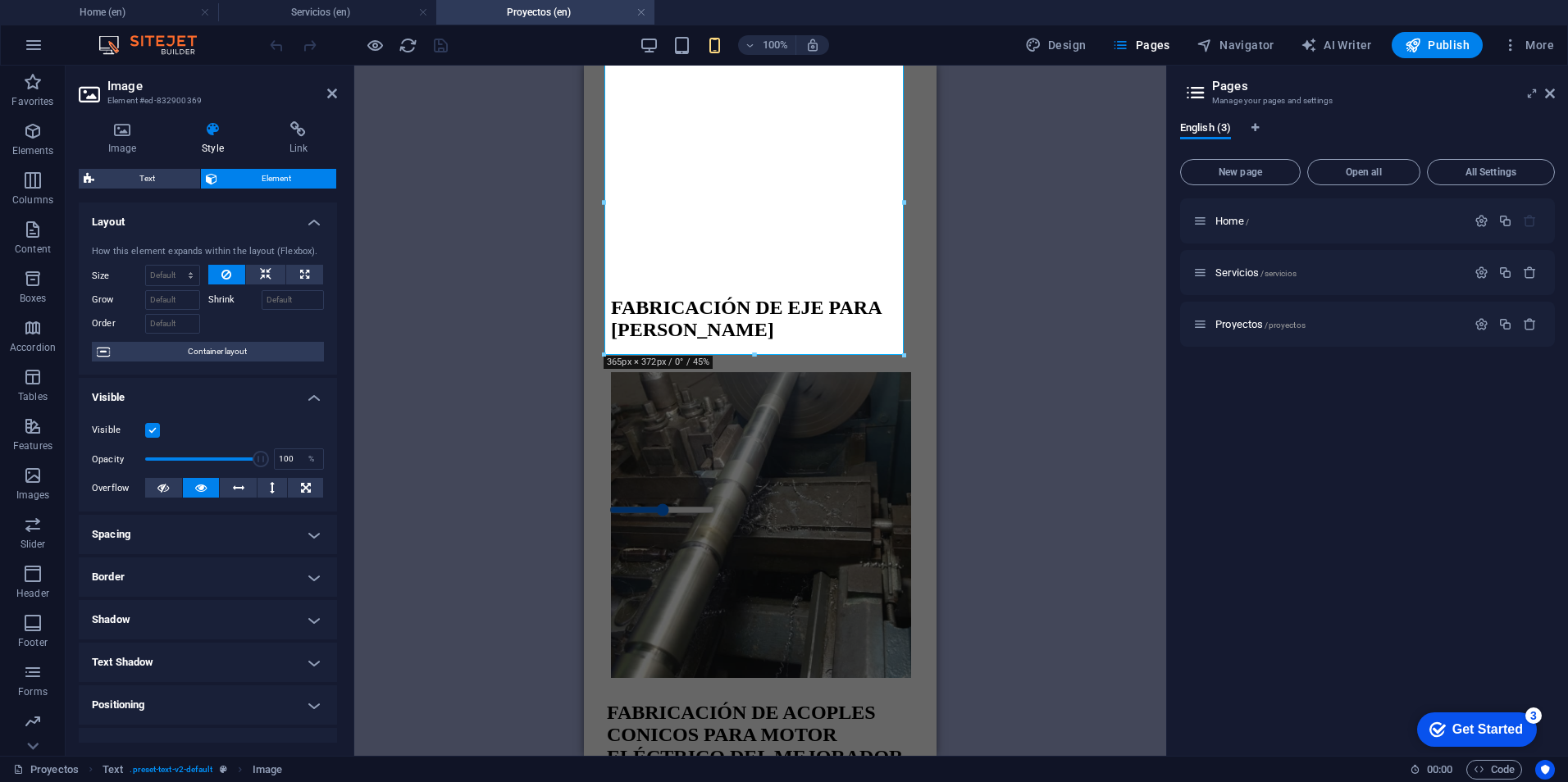
click at [164, 579] on h4 "Border" at bounding box center [208, 578] width 259 height 39
click at [205, 610] on button at bounding box center [215, 610] width 30 height 20
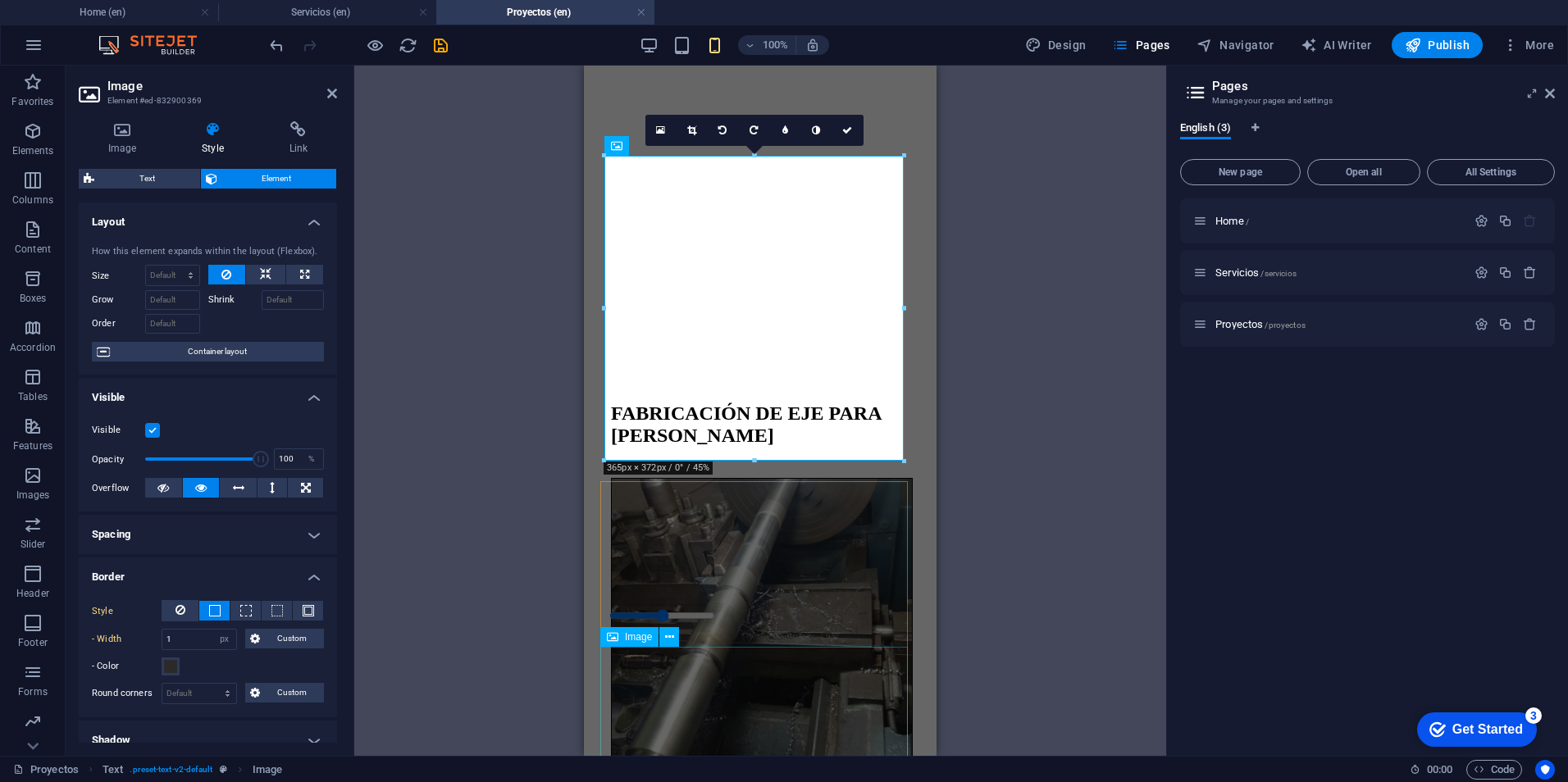
scroll to position [820, 0]
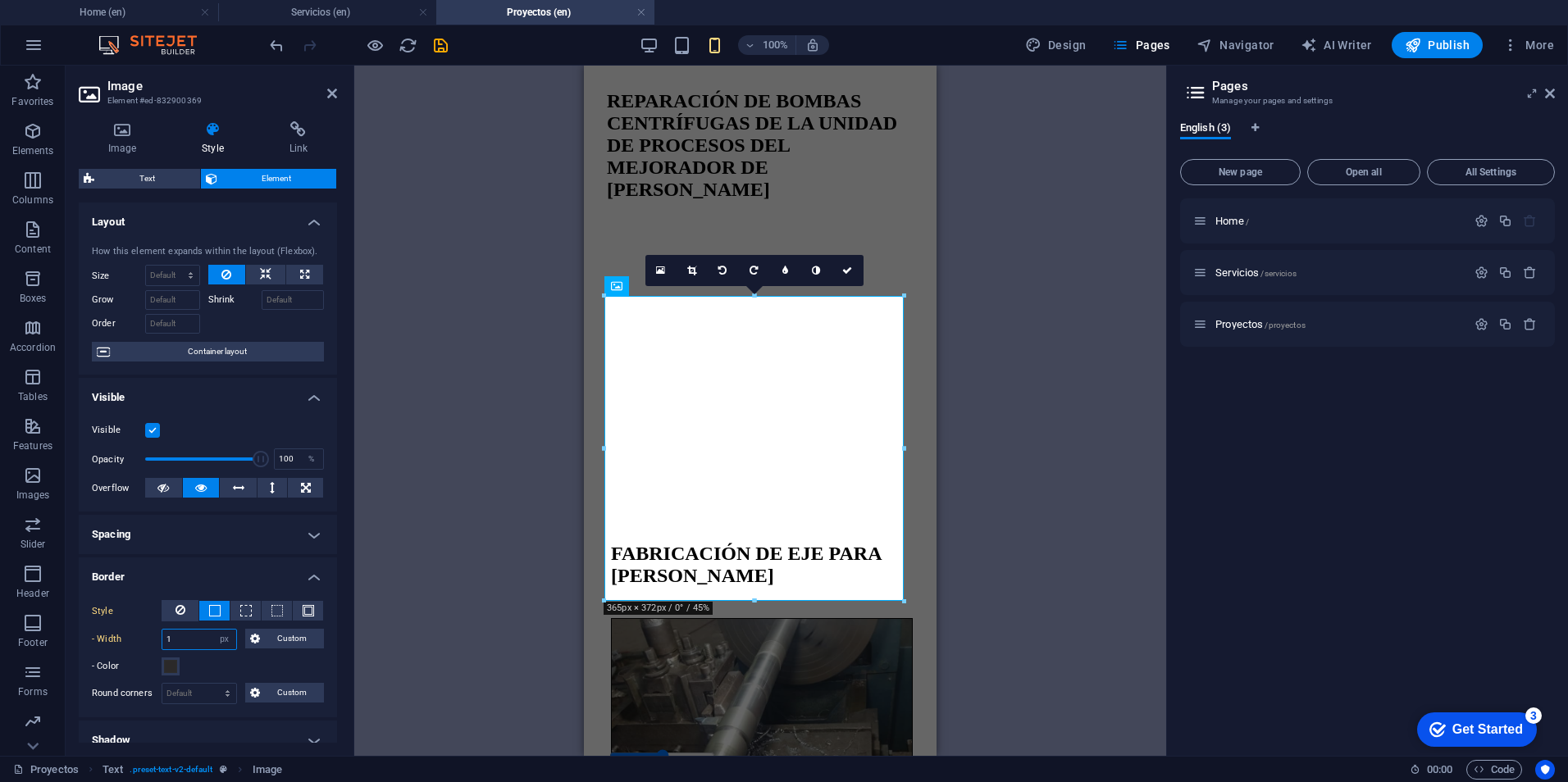
drag, startPoint x: 181, startPoint y: 638, endPoint x: 121, endPoint y: 638, distance: 60.0
click at [121, 638] on div "- Width 1 auto px rem % vh vw Custom Custom" at bounding box center [208, 639] width 233 height 22
type input "13"
drag, startPoint x: 248, startPoint y: 549, endPoint x: 261, endPoint y: 574, distance: 28.2
click at [249, 552] on h4 "Spacing" at bounding box center [208, 534] width 259 height 39
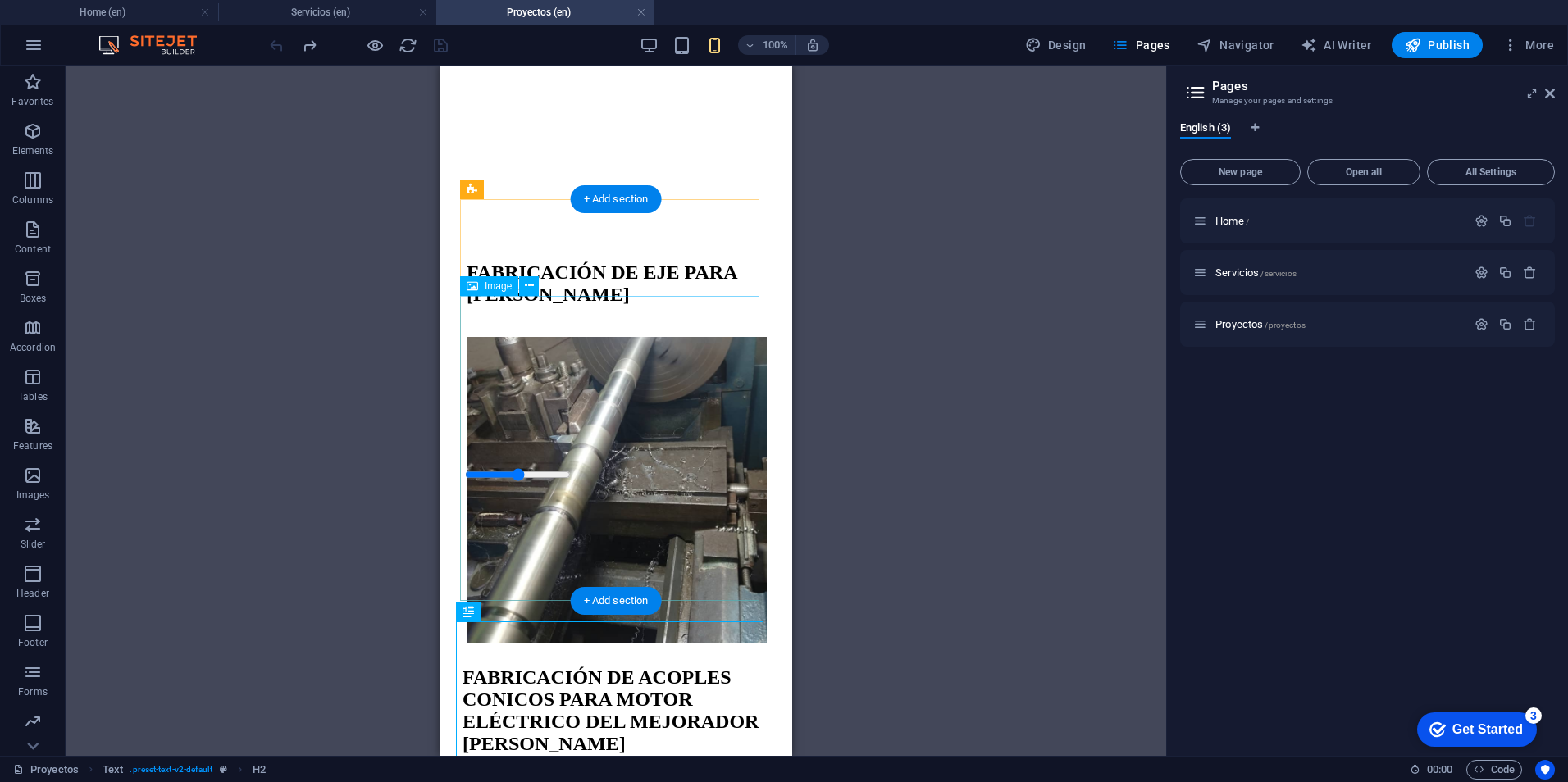
scroll to position [1394, 0]
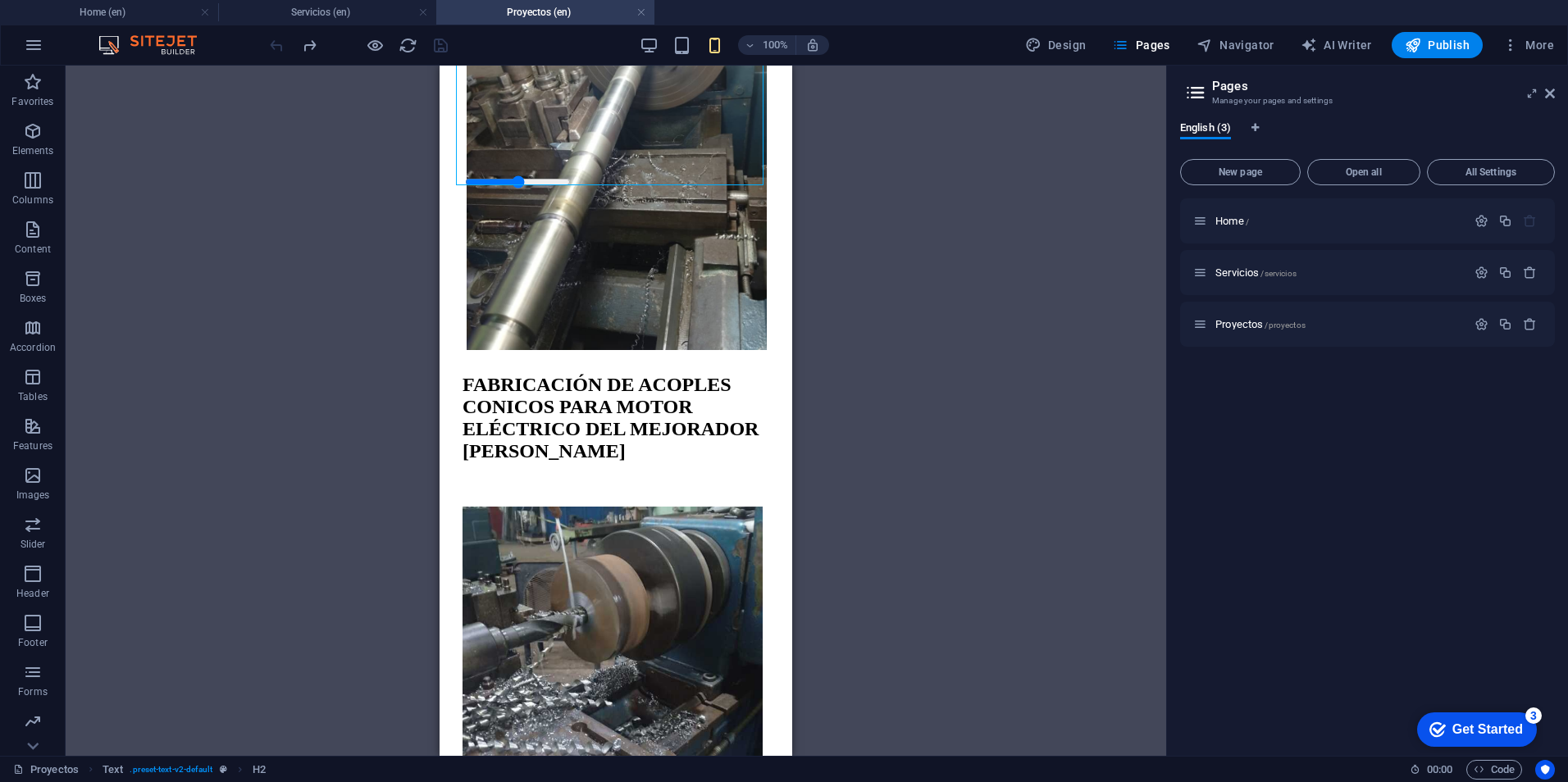
click at [825, 416] on div "Drag here to replace the existing content. Press “Ctrl” if you want to create a…" at bounding box center [616, 411] width 1101 height 690
click at [1545, 98] on icon at bounding box center [1550, 94] width 9 height 13
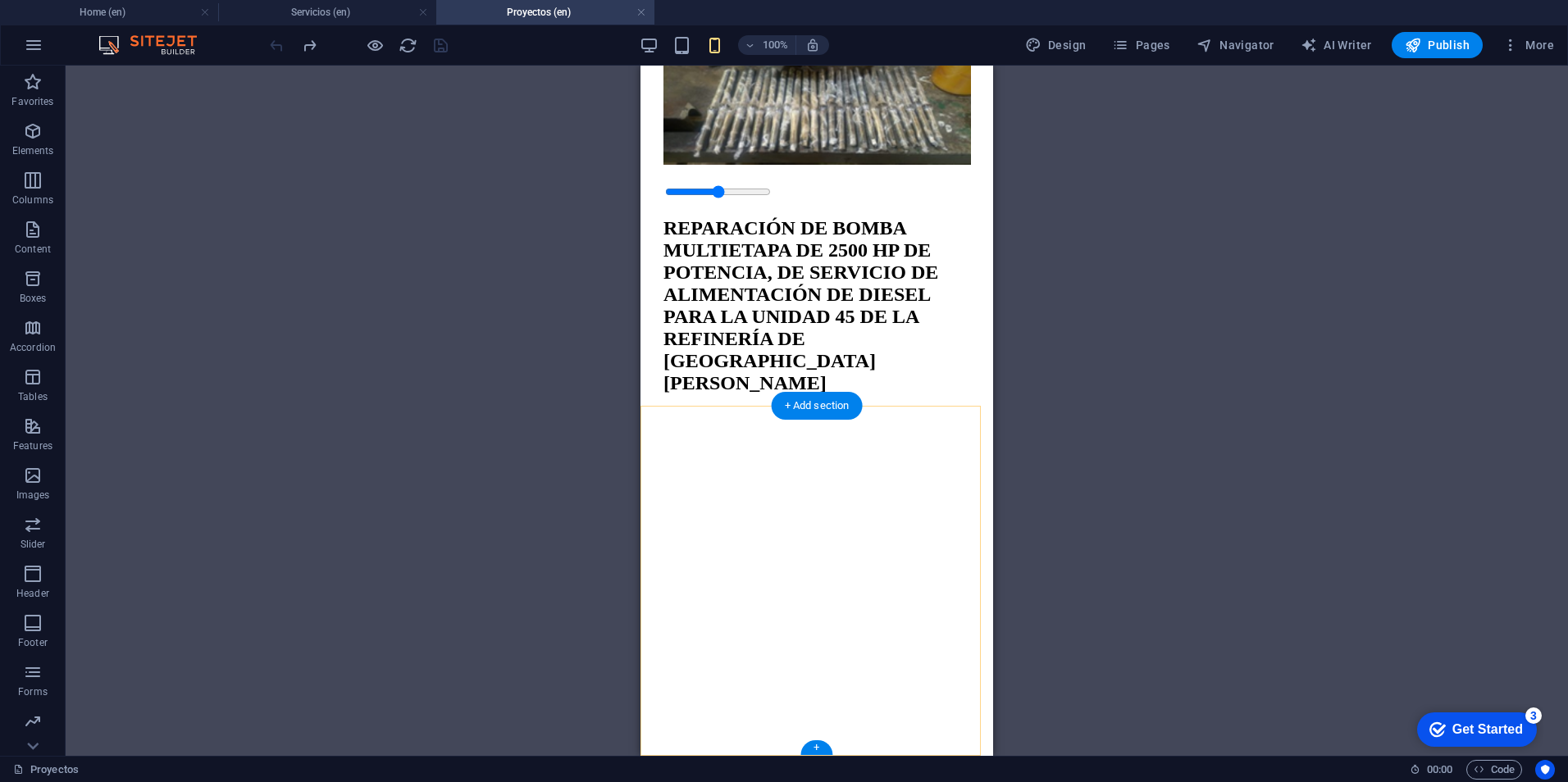
scroll to position [2658, 0]
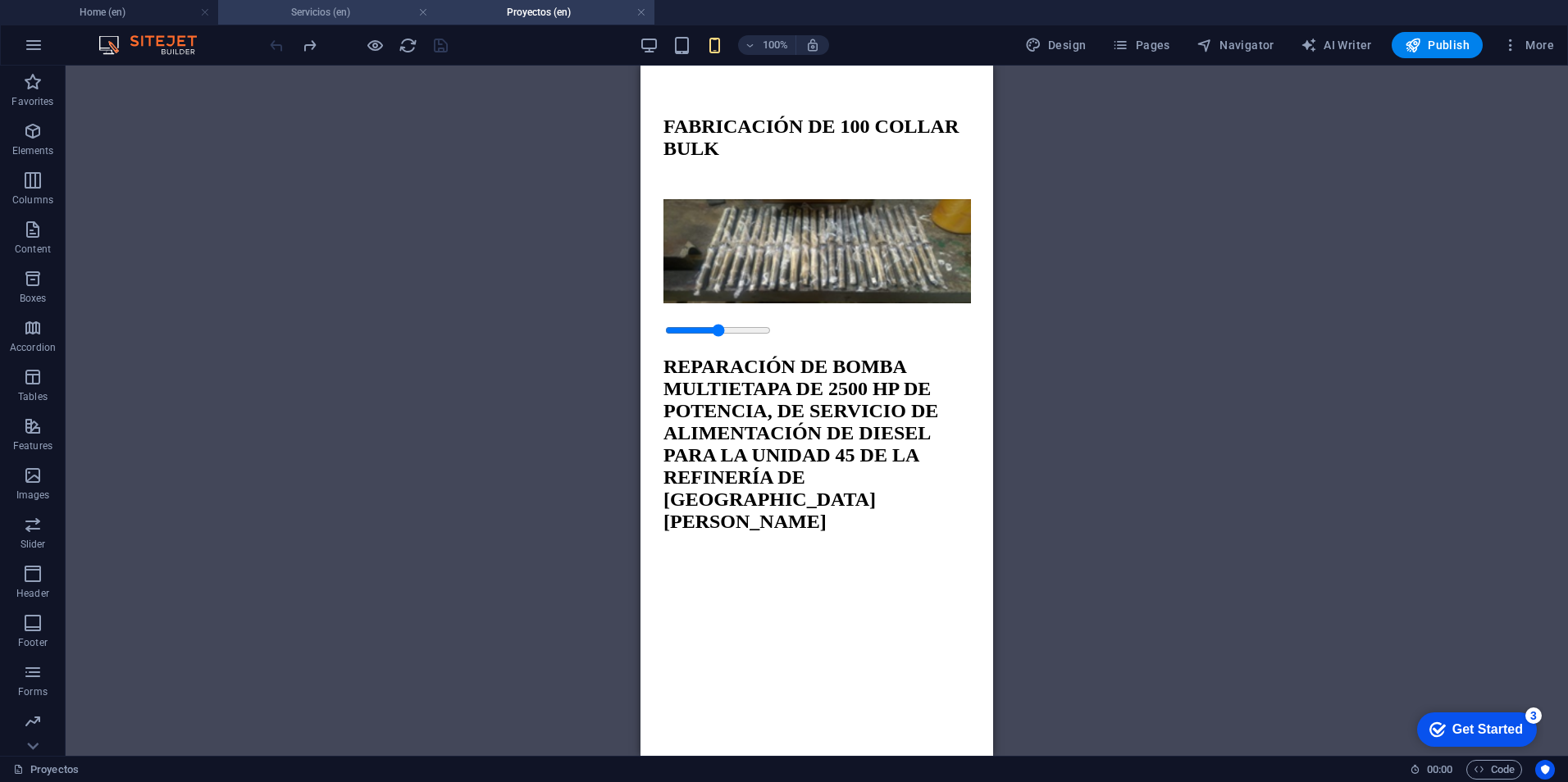
click at [345, 6] on h4 "Servicios (en)" at bounding box center [327, 11] width 219 height 18
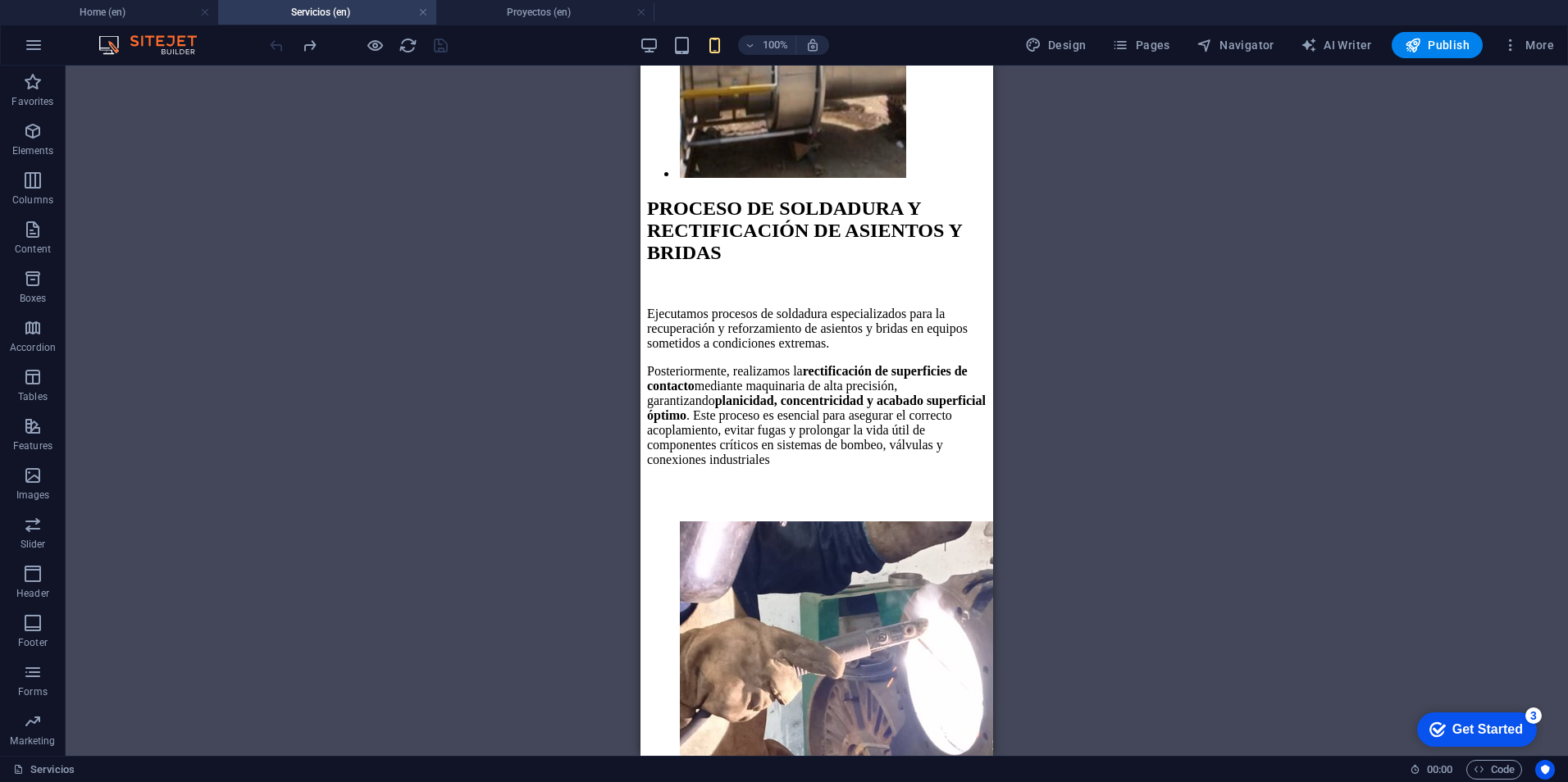
scroll to position [0, 0]
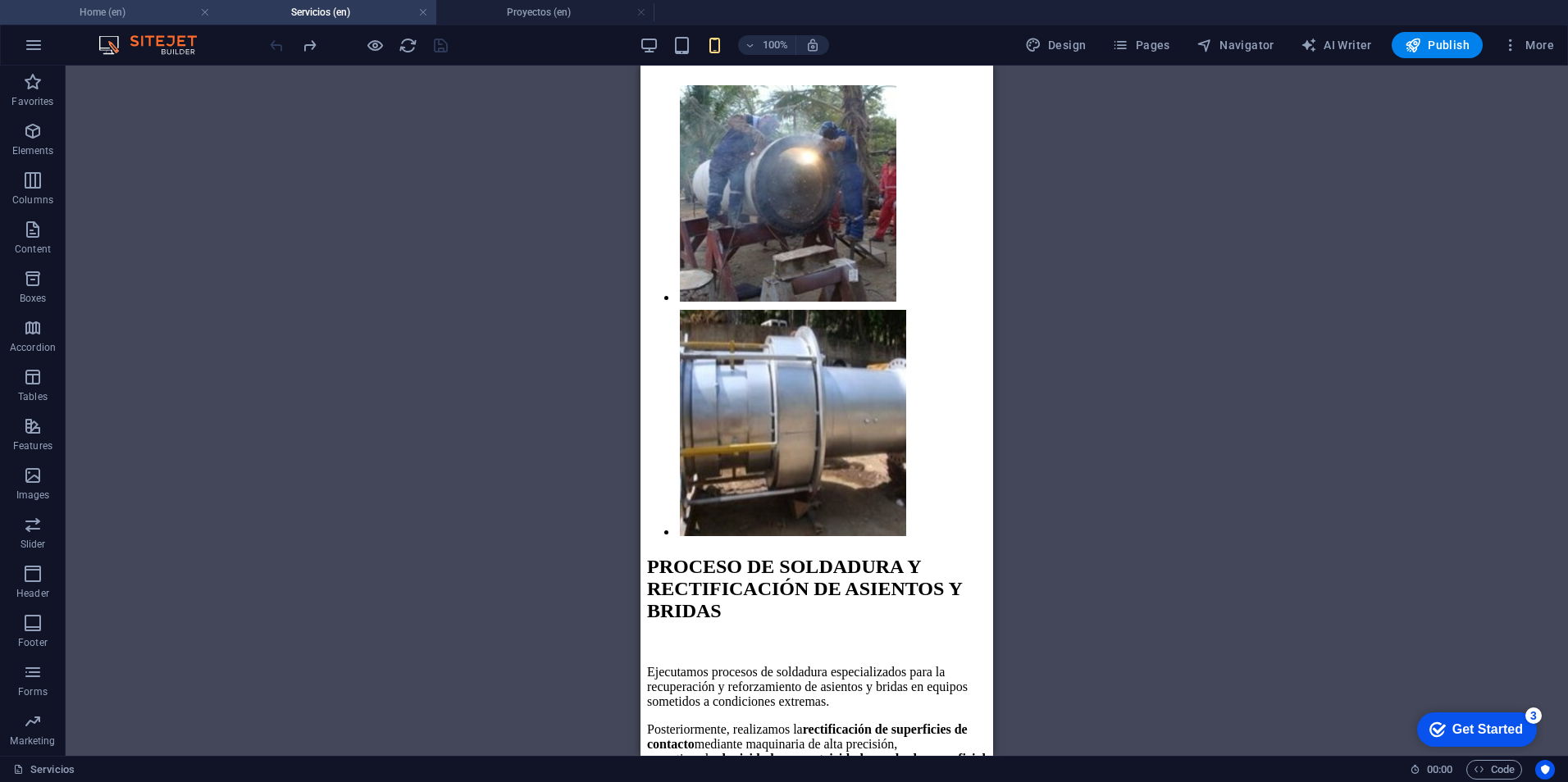
click at [160, 17] on h4 "Home (en)" at bounding box center [109, 11] width 219 height 18
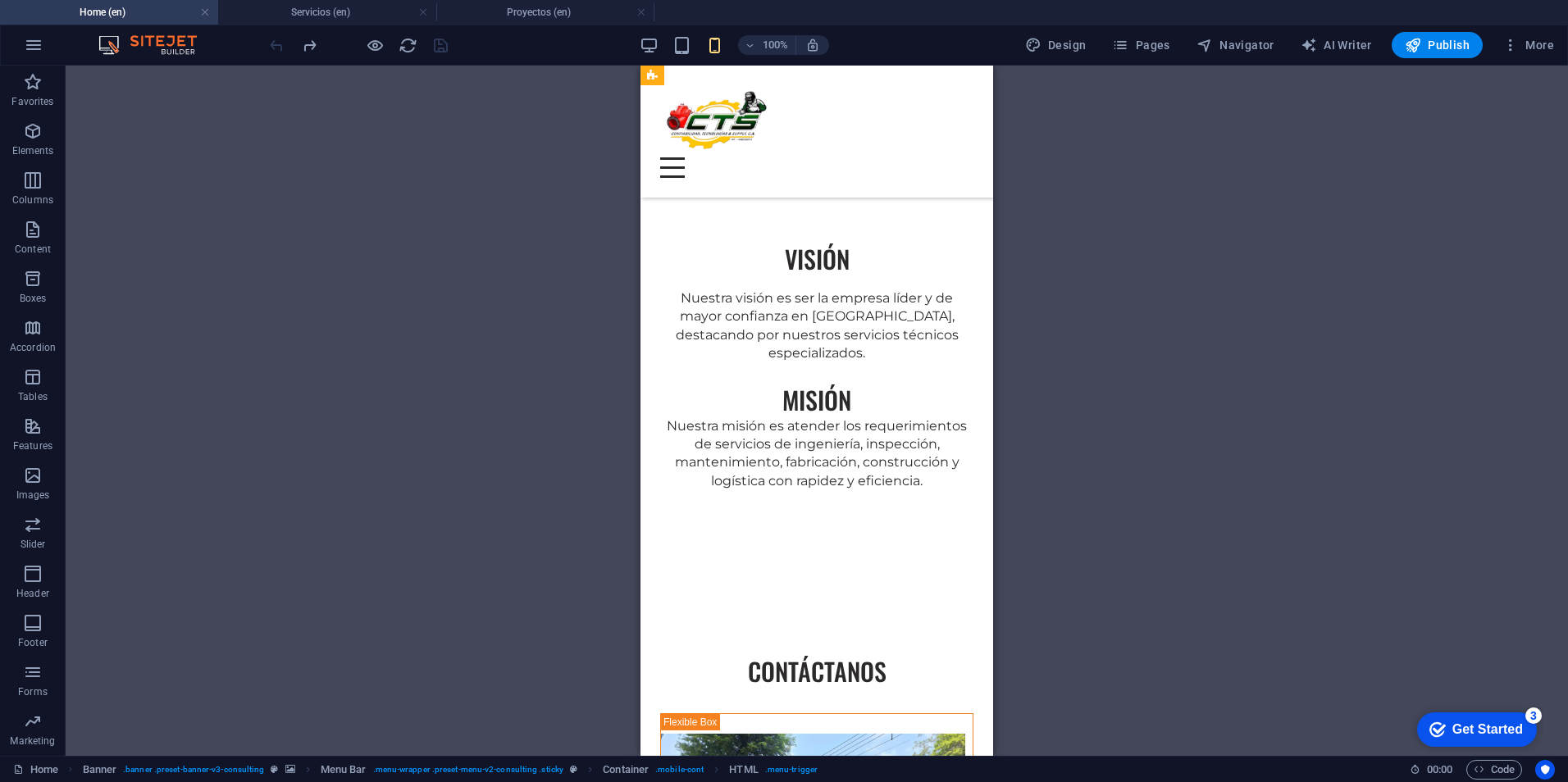
scroll to position [2192, 0]
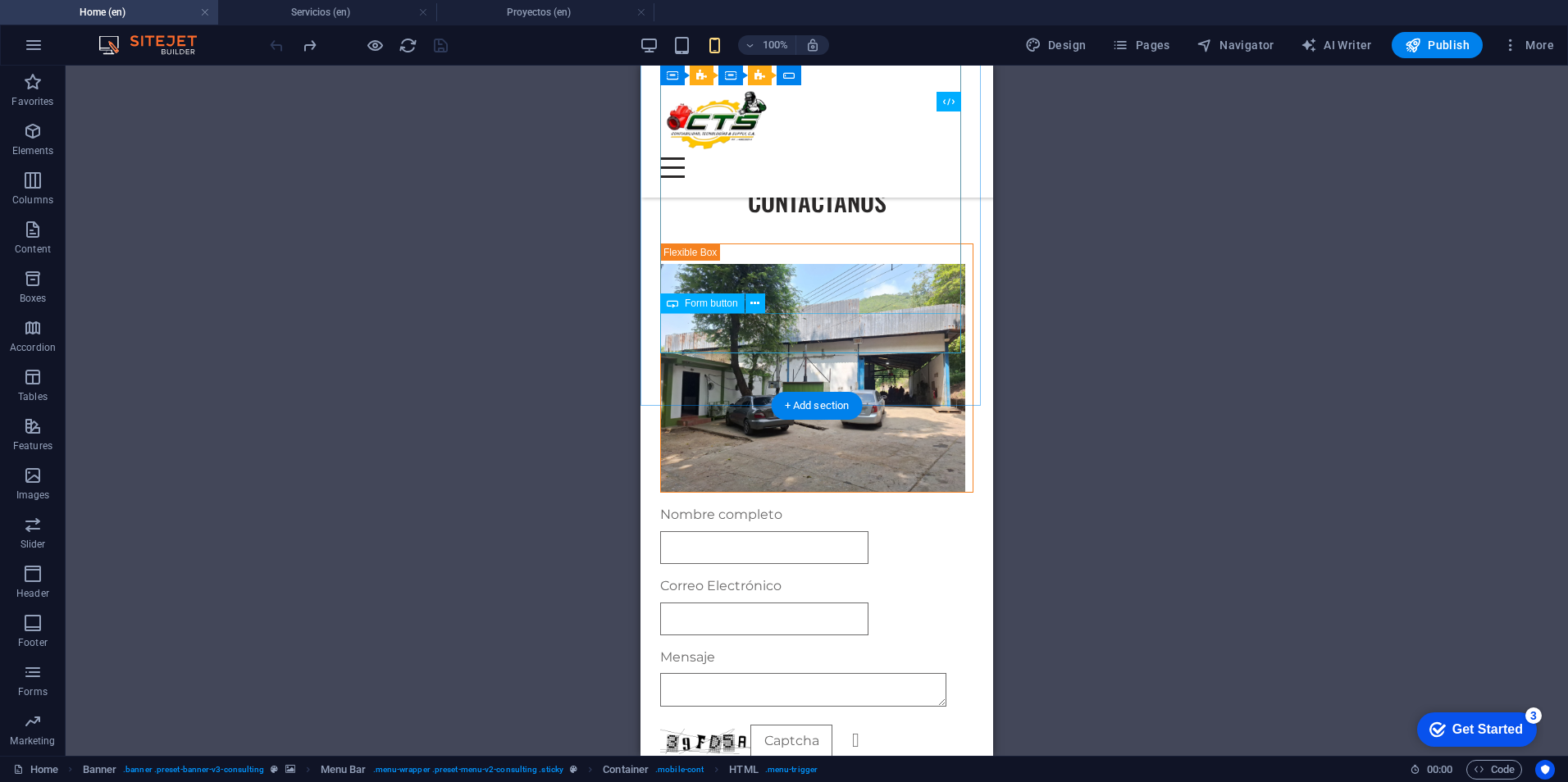
click div "Enviar"
select select "%"
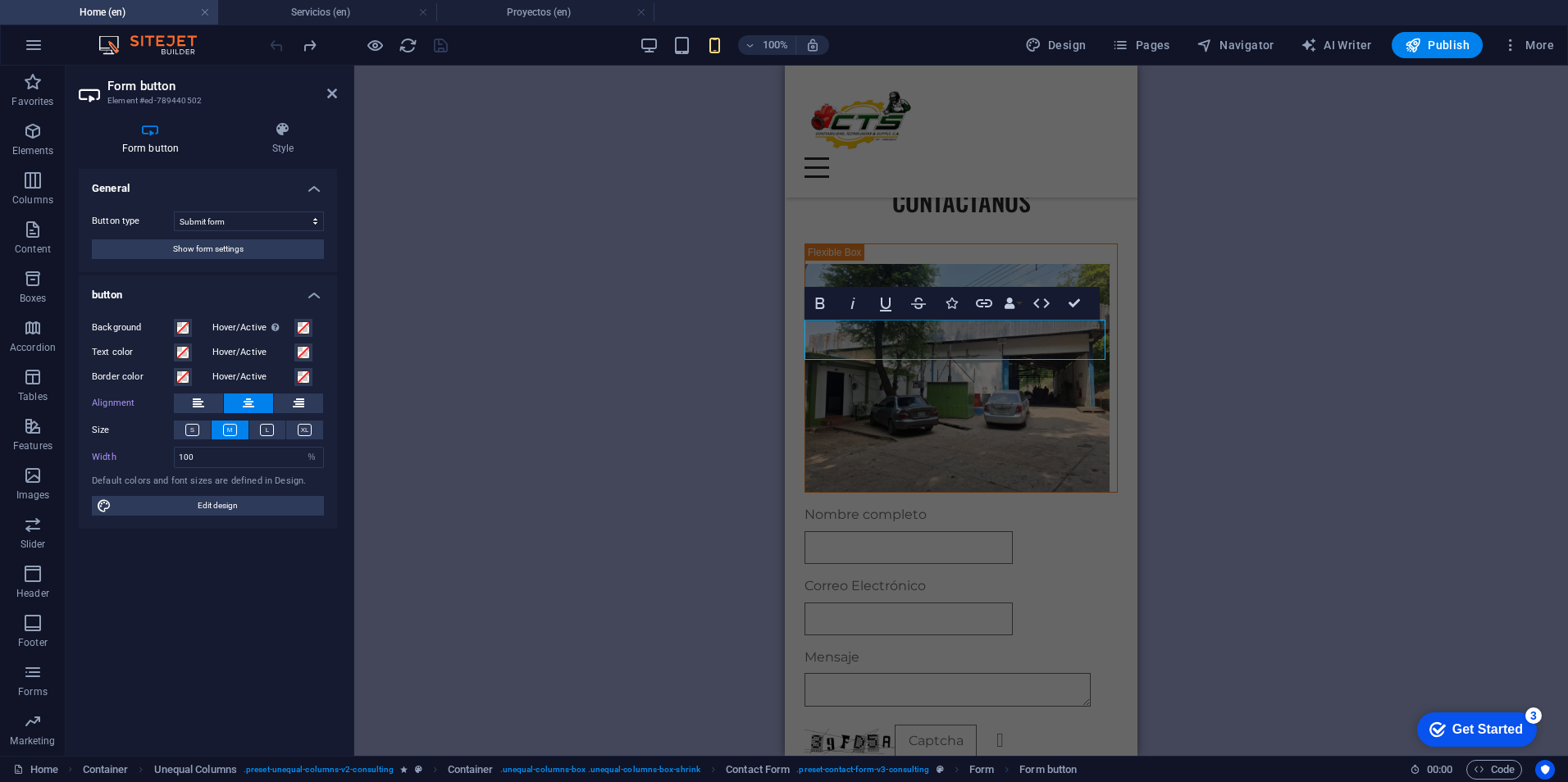
scroll to position [2186, 0]
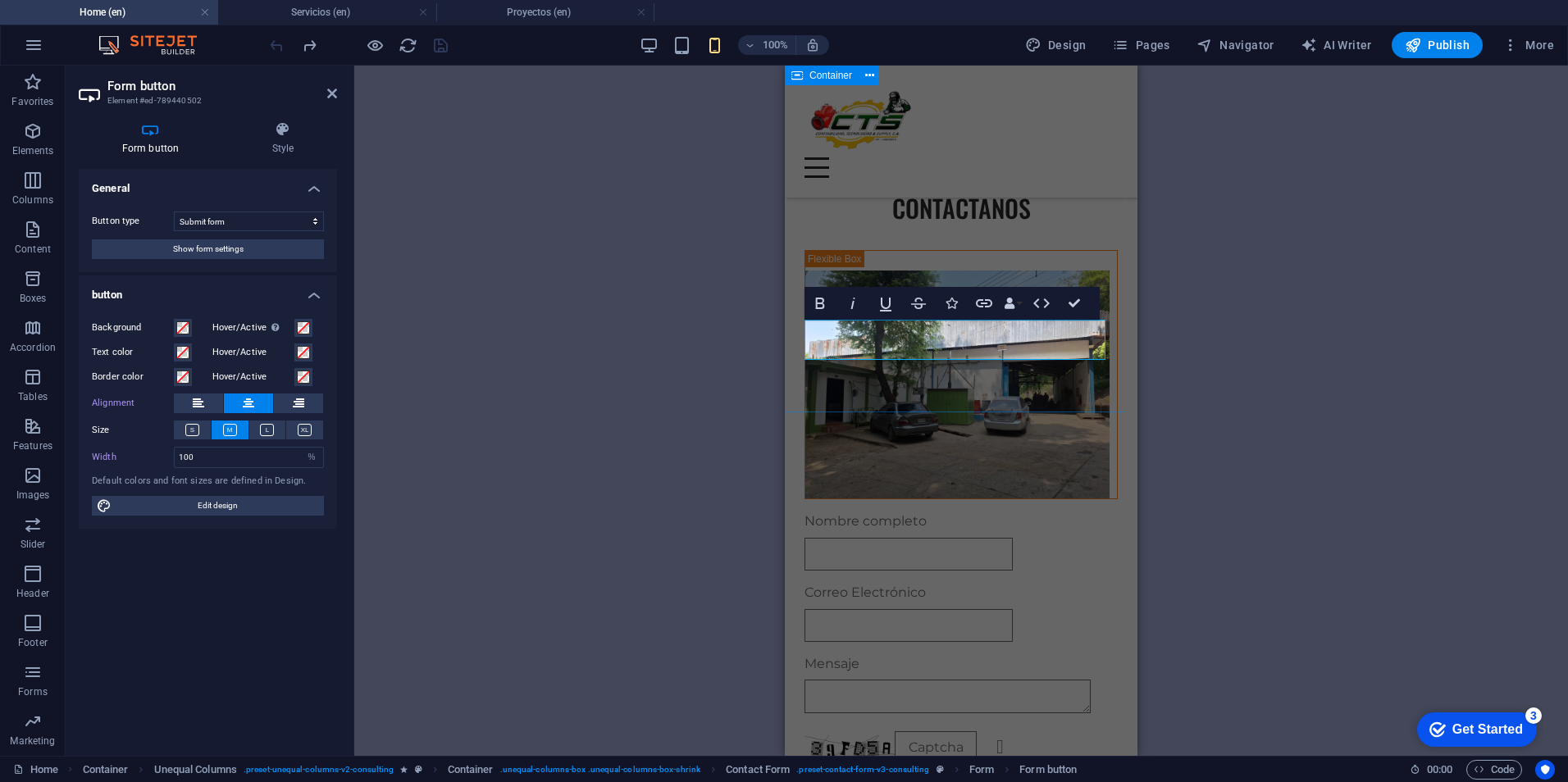
click at [859, 391] on div "CONTÁCTANOS Nombre completo Correo Electrónico Mensaje ¿Ilegible? Cargar nuevo …" at bounding box center [961, 504] width 353 height 729
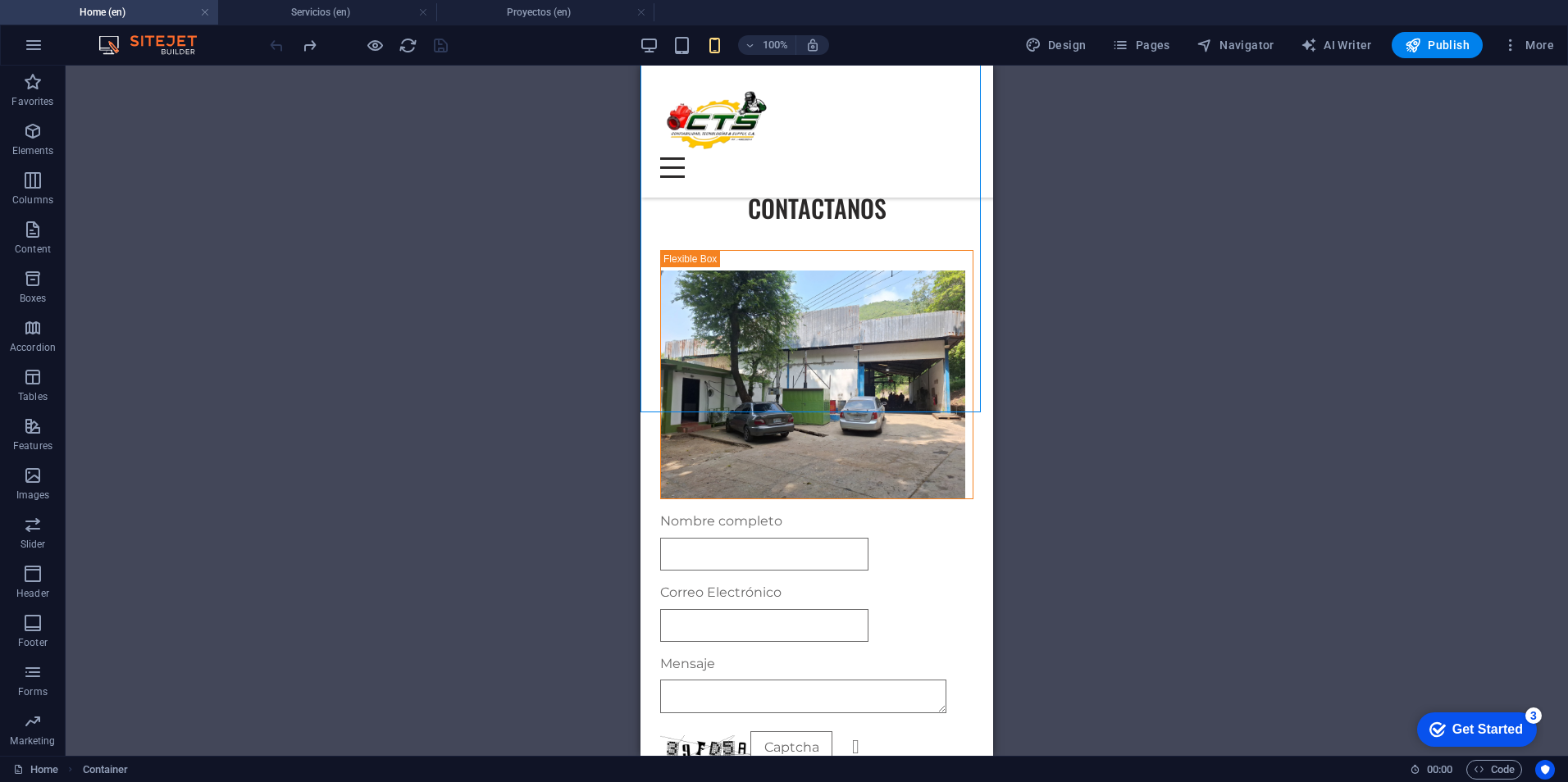
click at [1395, 314] on div "H2 Banner Container Banner Logo Menu Bar Spacer Text Spacer Button Banner Menu …" at bounding box center [817, 411] width 1502 height 690
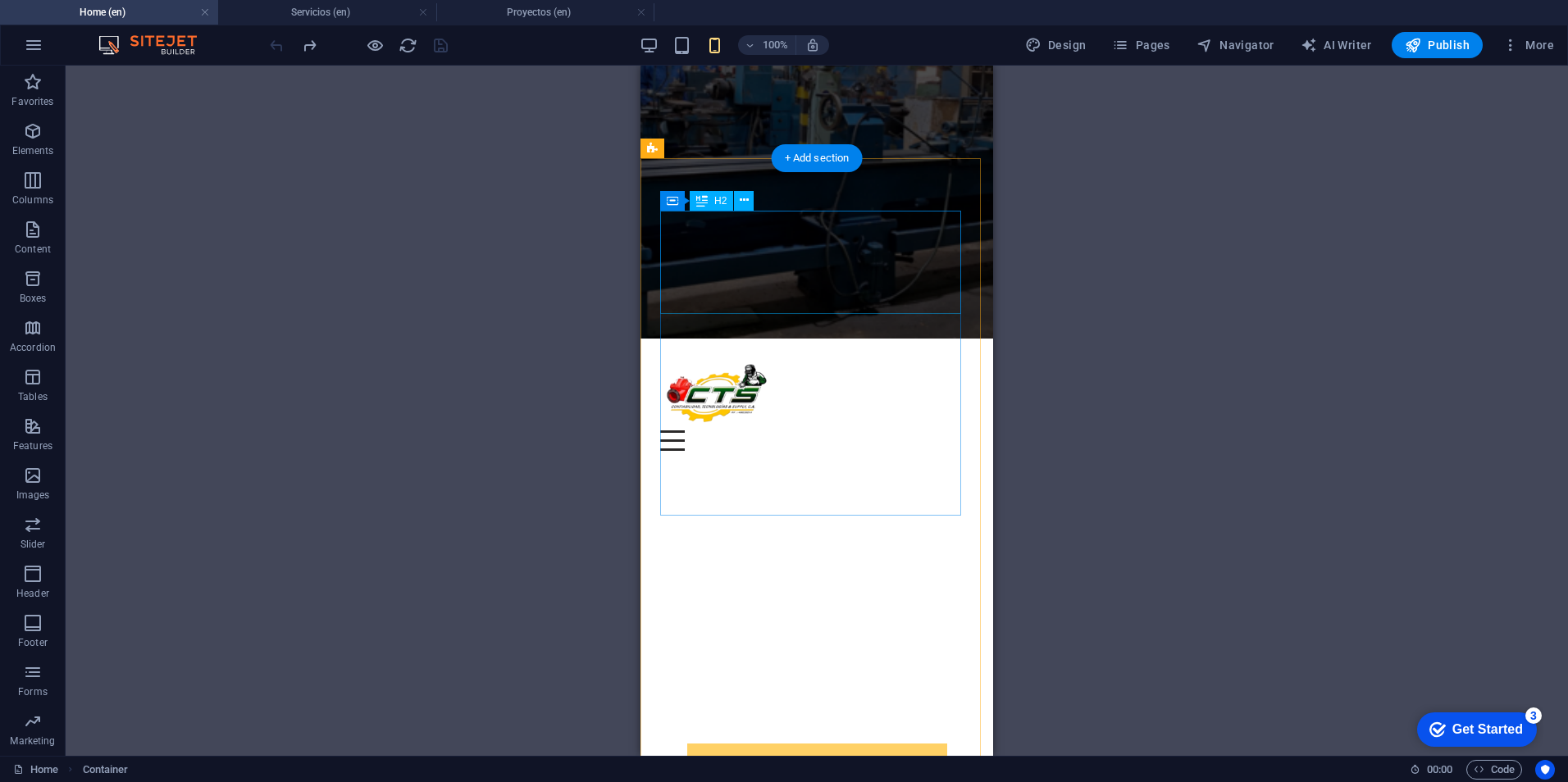
scroll to position [0, 0]
